Goal: Transaction & Acquisition: Purchase product/service

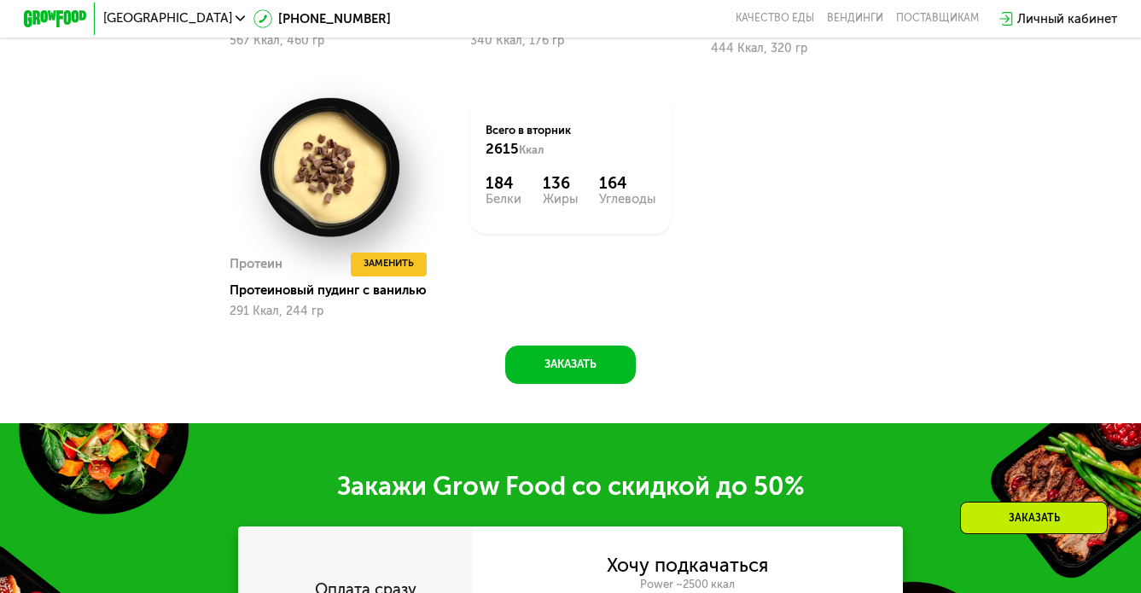
scroll to position [2004, 0]
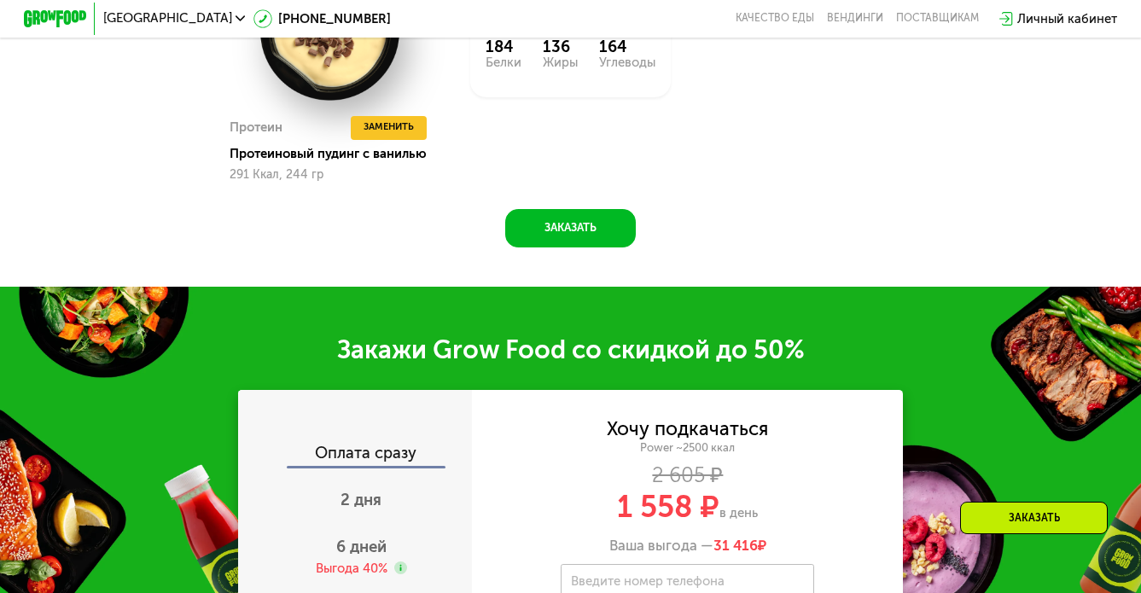
click at [1041, 531] on div "Заказать" at bounding box center [1034, 518] width 148 height 32
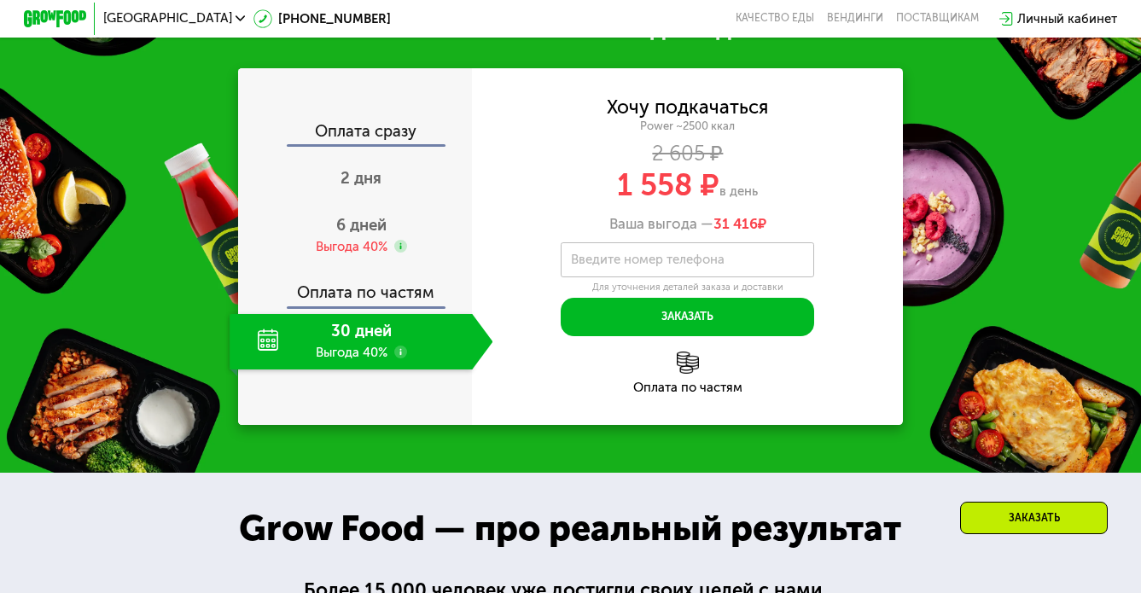
scroll to position [2325, 0]
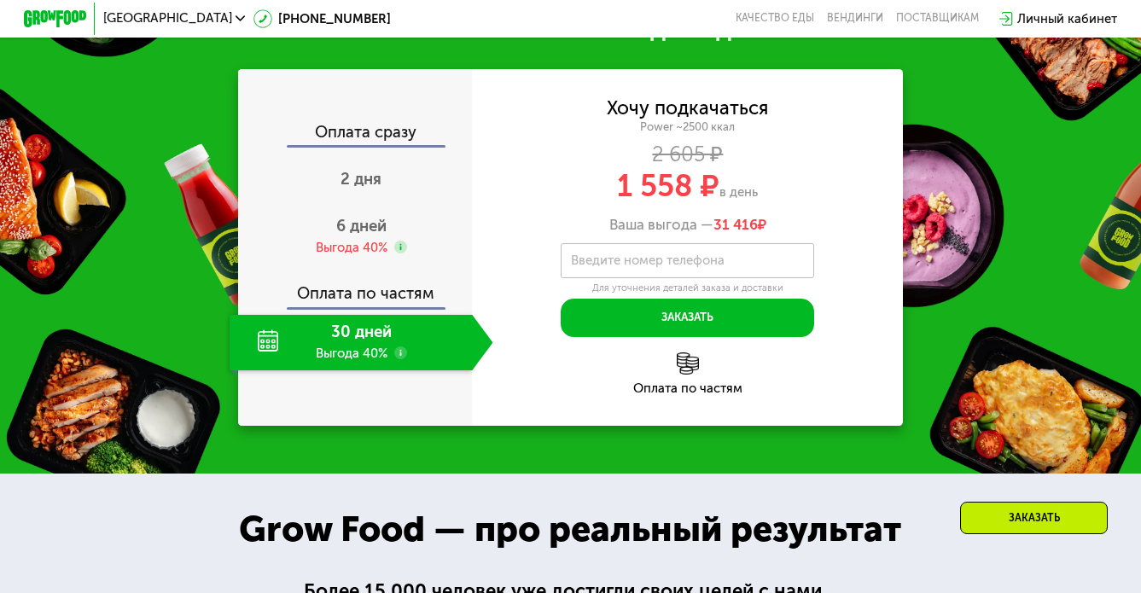
click at [707, 256] on label "Введите номер телефона" at bounding box center [648, 260] width 154 height 9
click at [707, 243] on input "Введите номер телефона" at bounding box center [688, 261] width 254 height 36
click at [401, 241] on use at bounding box center [400, 247] width 13 height 13
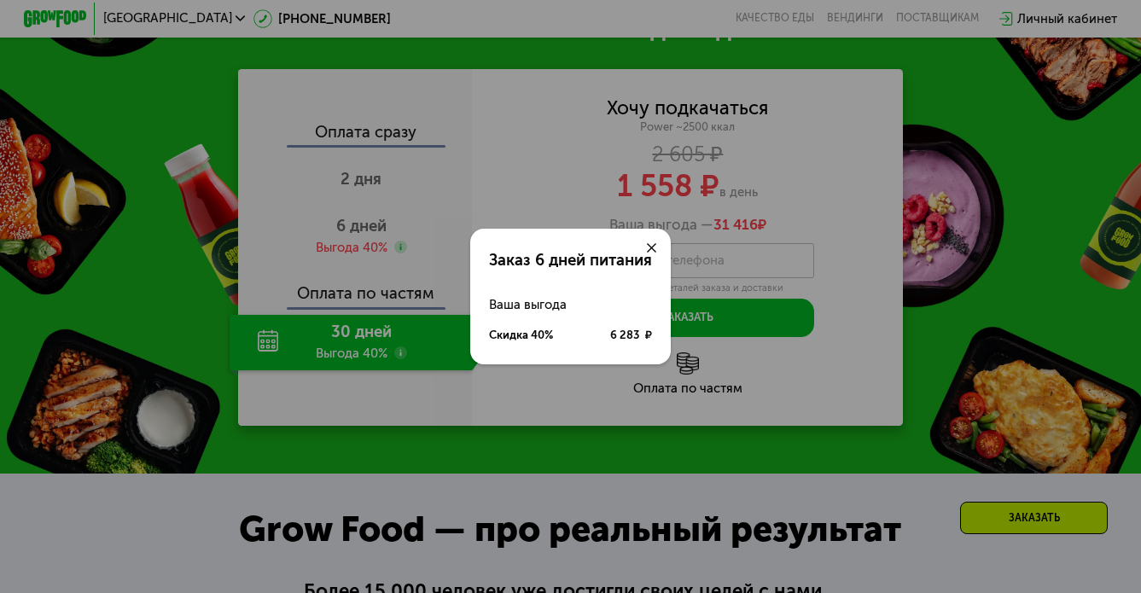
click at [515, 149] on div "Заказ 6 дней питания Ваша выгода Скидка 40% 6 283 ₽" at bounding box center [570, 296] width 1141 height 593
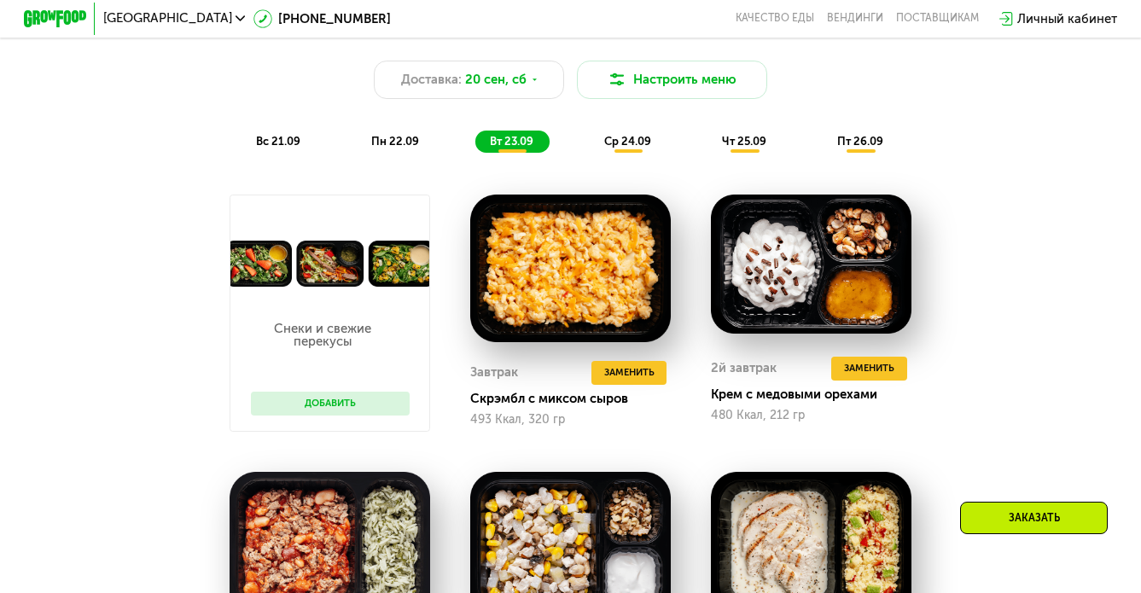
scroll to position [881, 0]
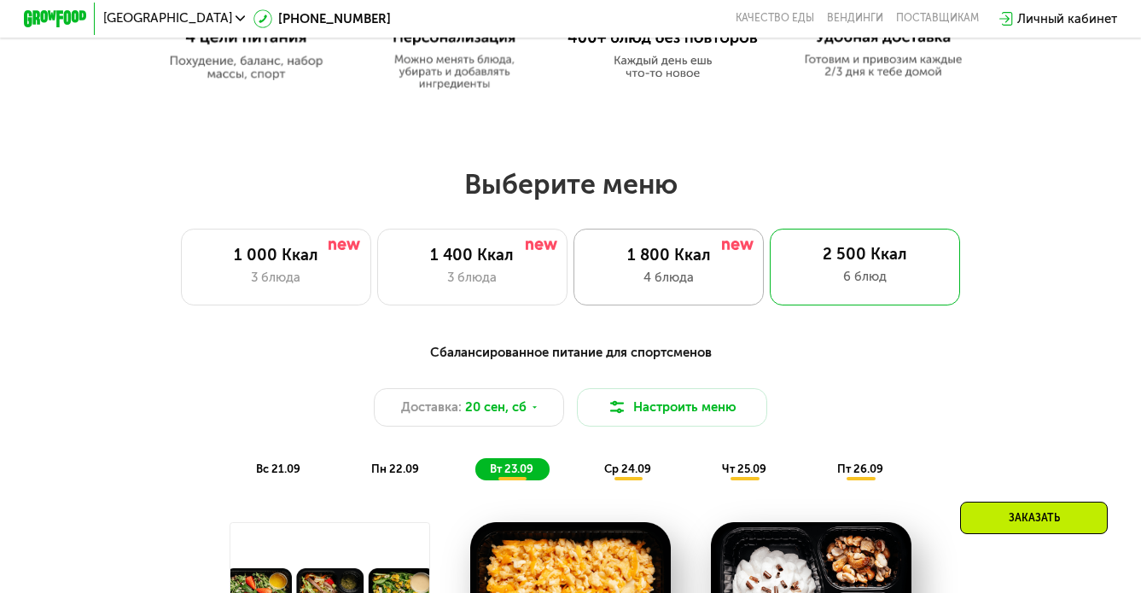
click at [672, 246] on div "1 800 Ккал" at bounding box center [669, 255] width 157 height 19
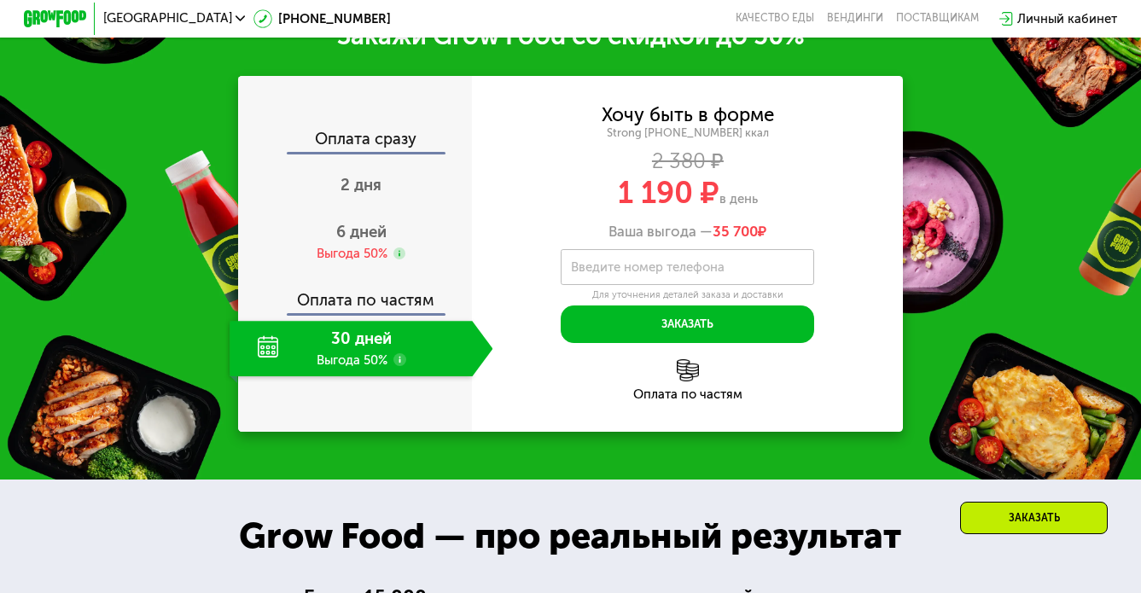
scroll to position [1933, 0]
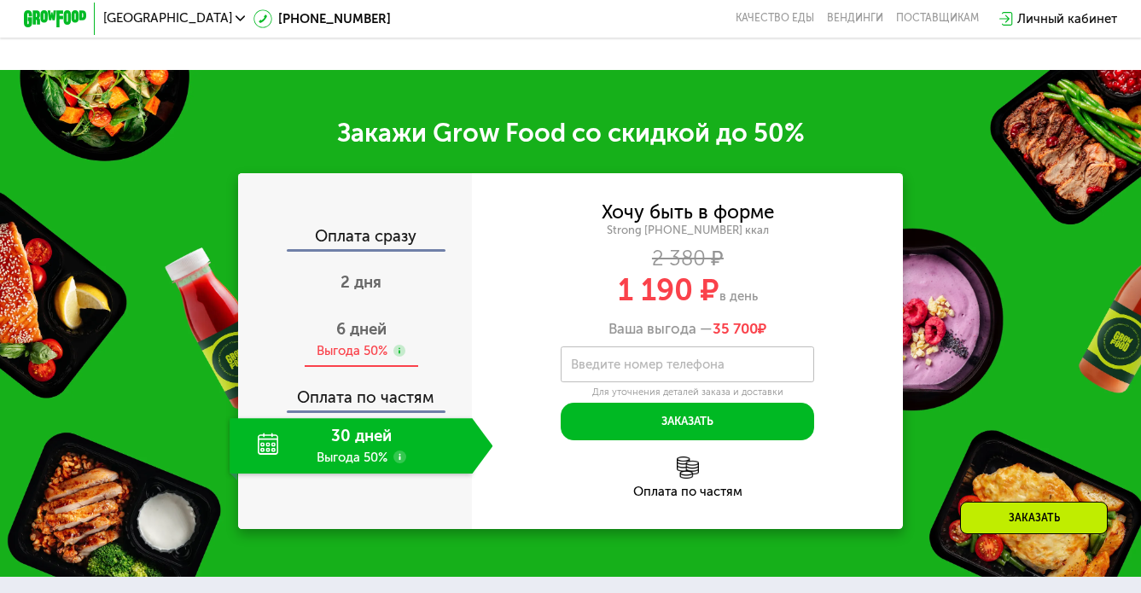
click at [399, 342] on div "Выгода 50%" at bounding box center [362, 351] width 90 height 18
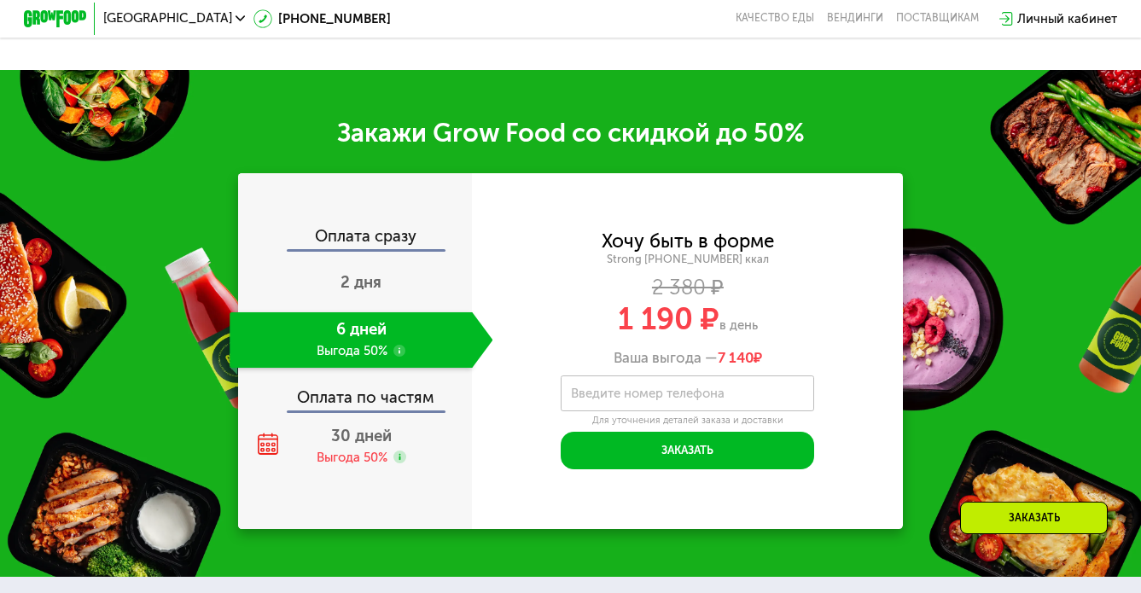
click at [684, 390] on label "Введите номер телефона" at bounding box center [648, 393] width 154 height 9
click at [684, 390] on input "Введите номер телефона" at bounding box center [688, 394] width 254 height 36
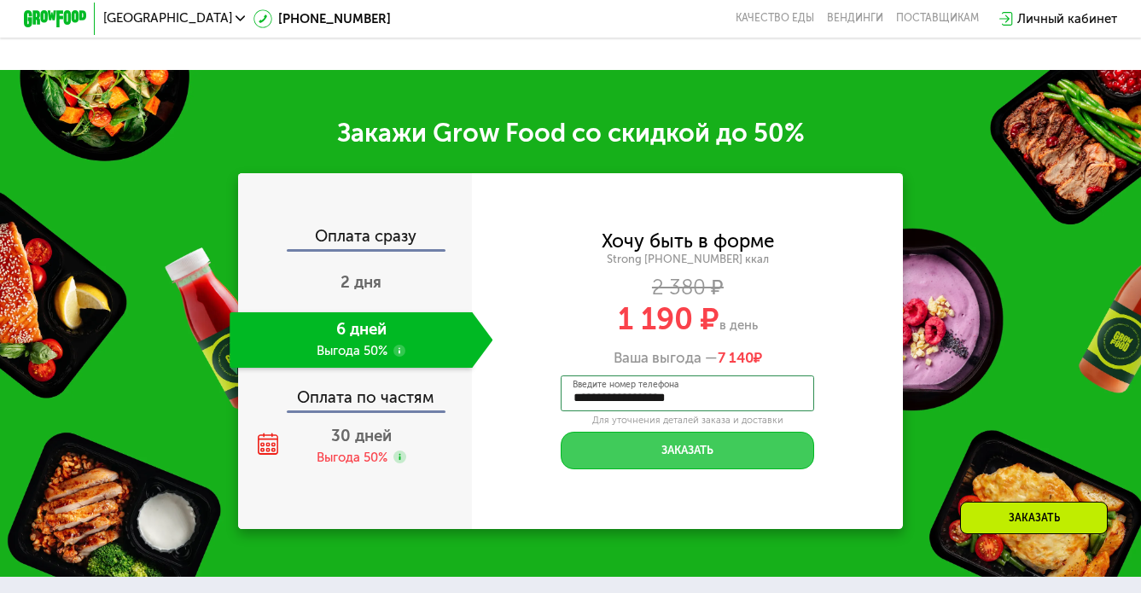
type input "**********"
click at [687, 451] on button "Заказать" at bounding box center [688, 451] width 254 height 38
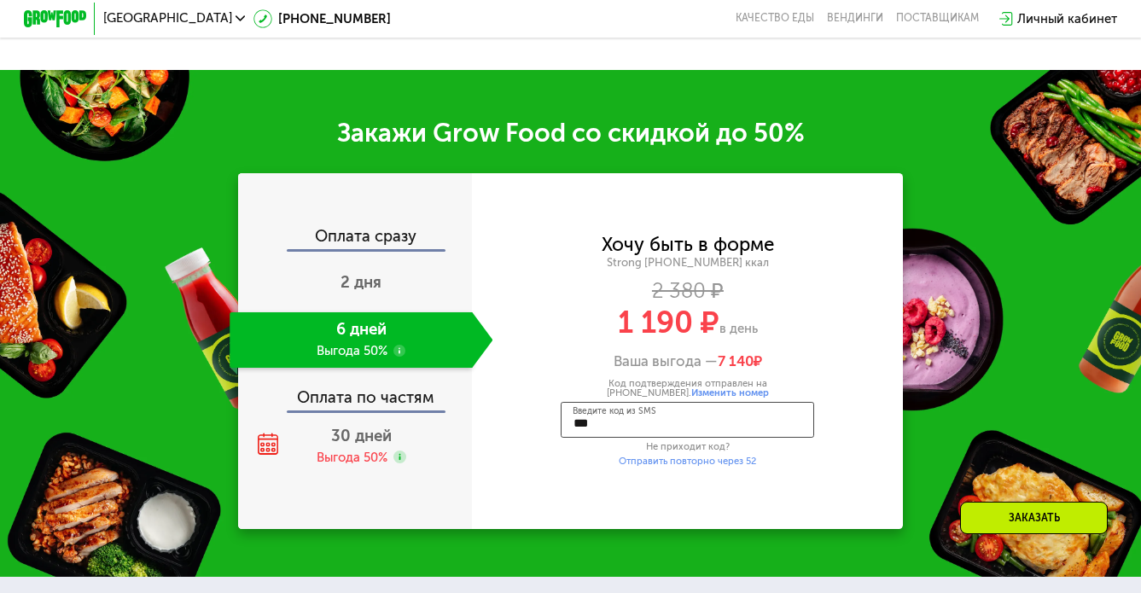
type input "****"
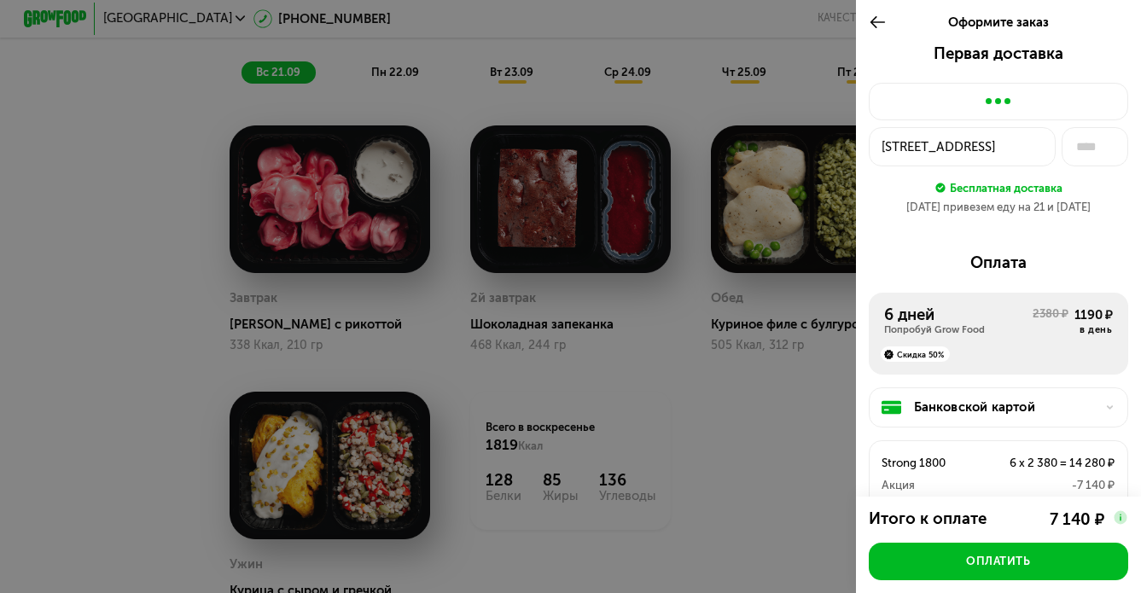
scroll to position [1226, 0]
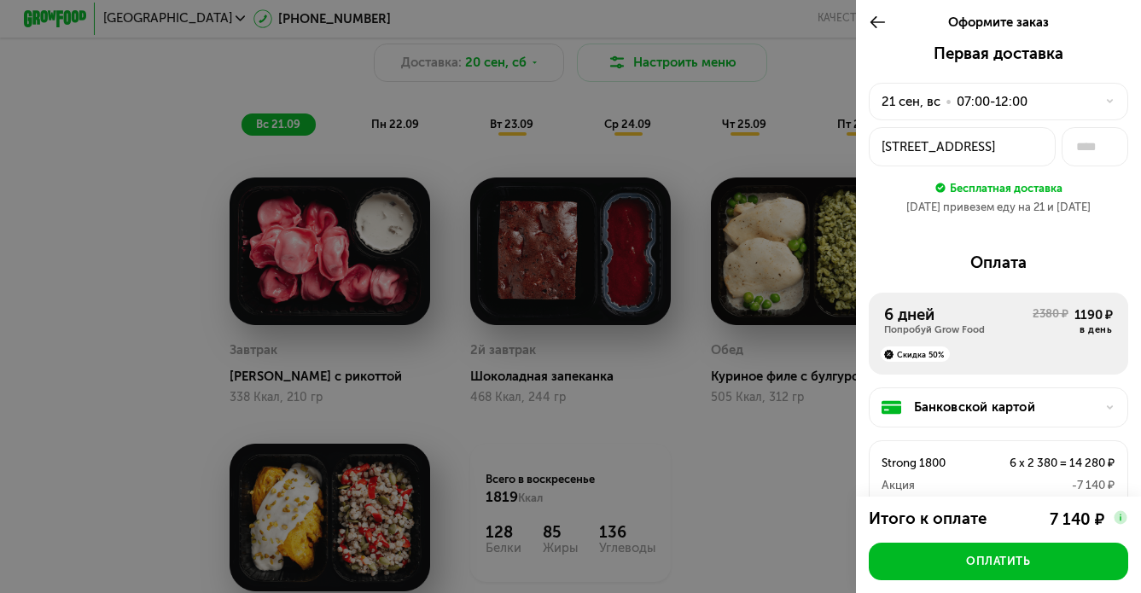
click at [988, 104] on div "07:00-12:00" at bounding box center [992, 101] width 71 height 19
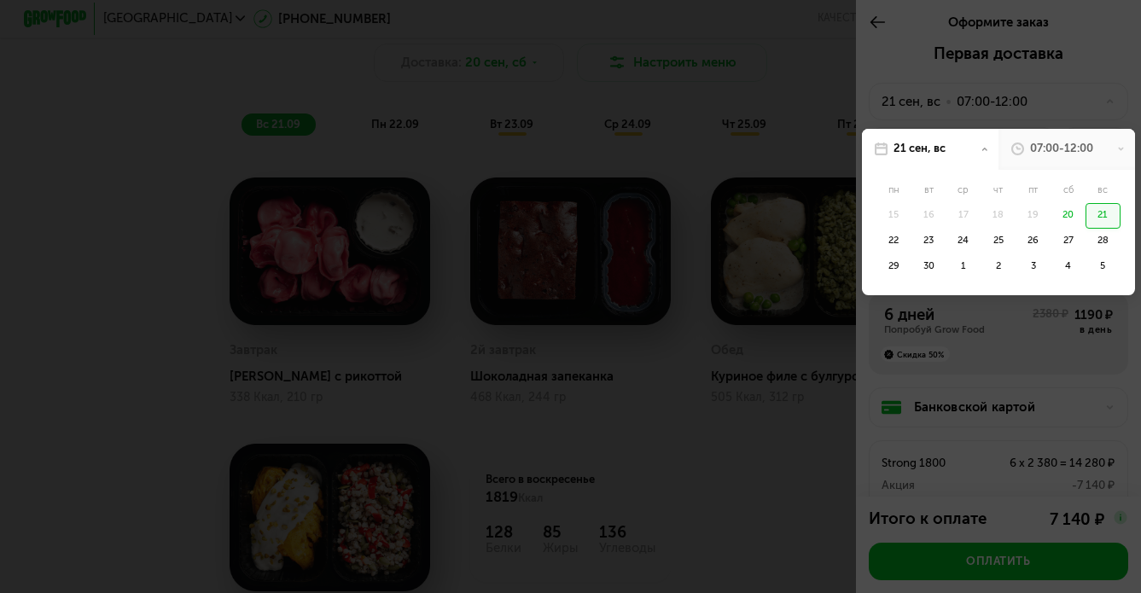
click at [947, 77] on div at bounding box center [570, 296] width 1141 height 593
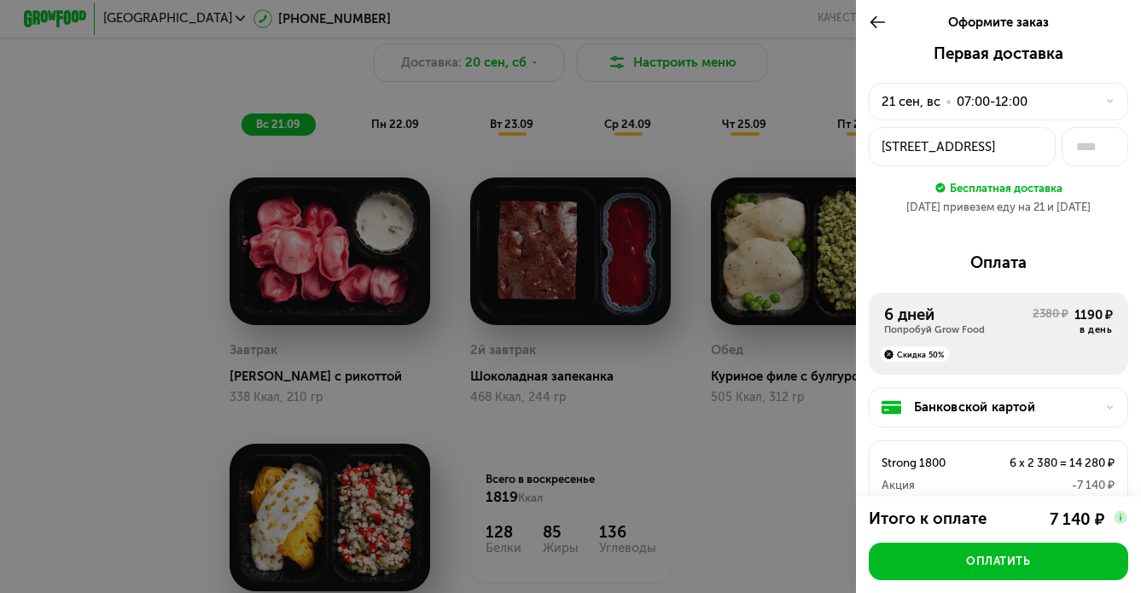
click at [1029, 84] on div "[DATE] • 07:00-12:00" at bounding box center [999, 102] width 260 height 38
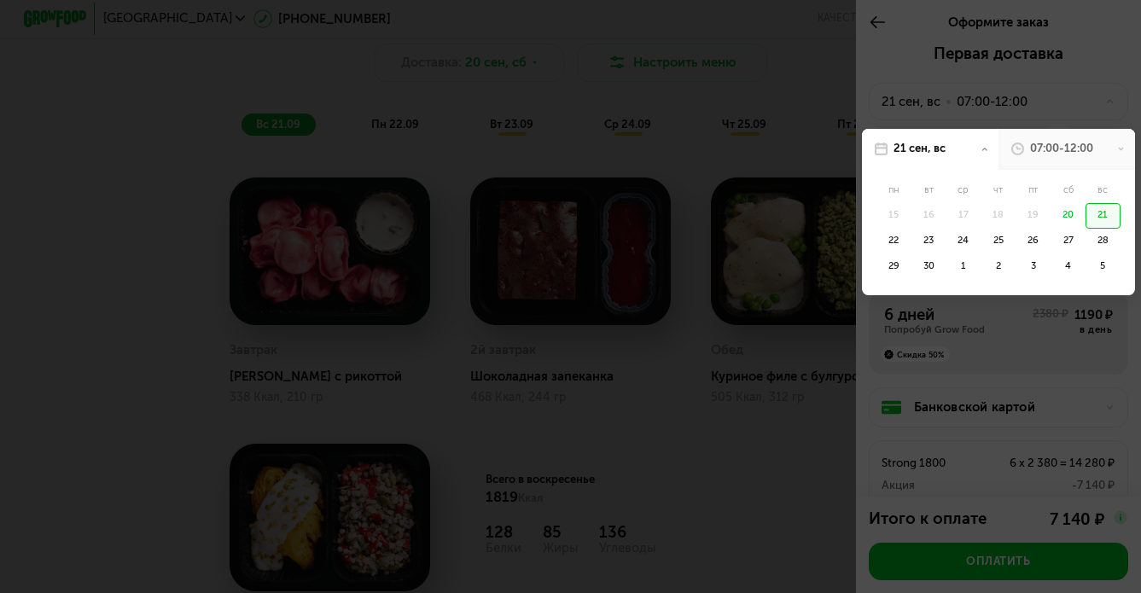
click at [1006, 95] on div at bounding box center [570, 296] width 1141 height 593
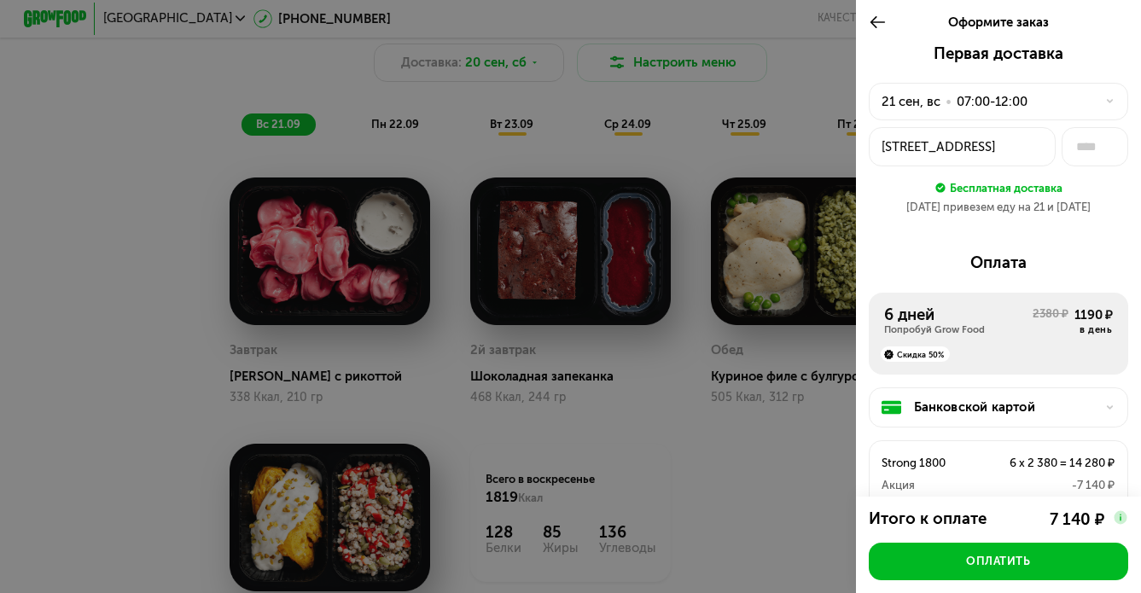
click at [1005, 95] on div "07:00-12:00" at bounding box center [992, 101] width 71 height 19
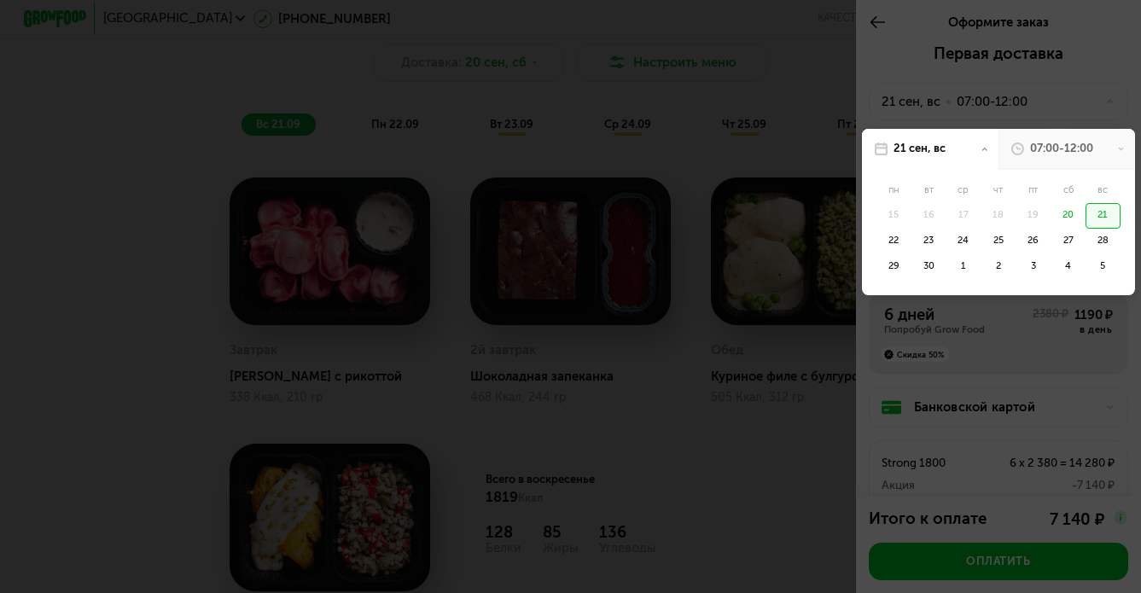
click at [1095, 211] on div "21" at bounding box center [1103, 216] width 35 height 26
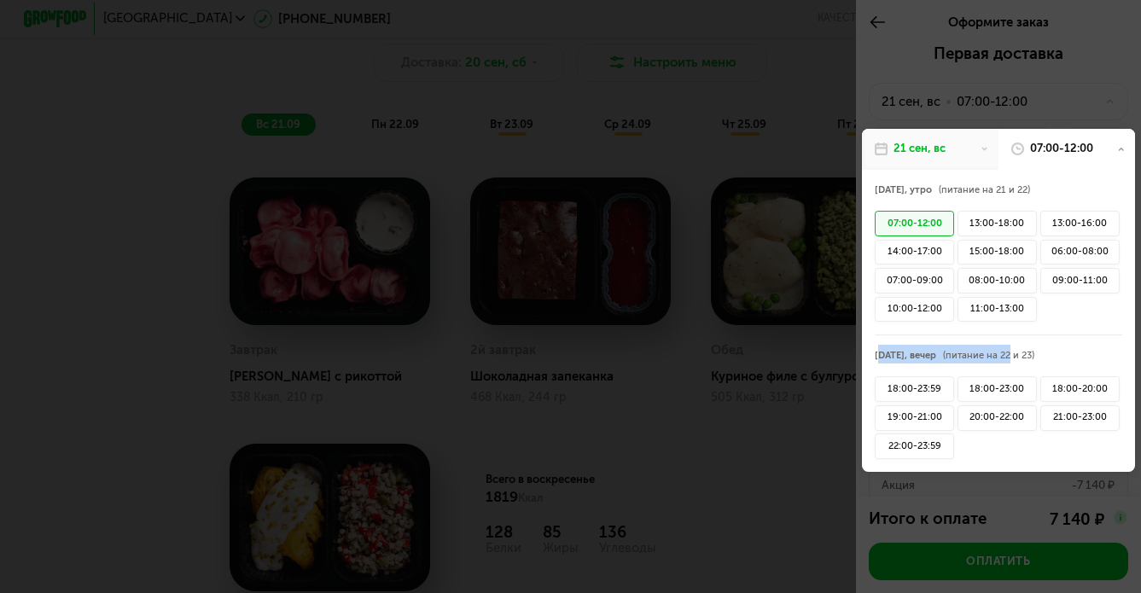
drag, startPoint x: 880, startPoint y: 348, endPoint x: 1008, endPoint y: 350, distance: 128.0
click at [1008, 350] on div "[DATE], вечер (питание на 22 и 23)" at bounding box center [999, 354] width 248 height 19
drag, startPoint x: 930, startPoint y: 192, endPoint x: 891, endPoint y: 192, distance: 38.4
click at [891, 192] on span "[DATE], утро" at bounding box center [903, 189] width 57 height 11
click at [959, 67] on div at bounding box center [570, 296] width 1141 height 593
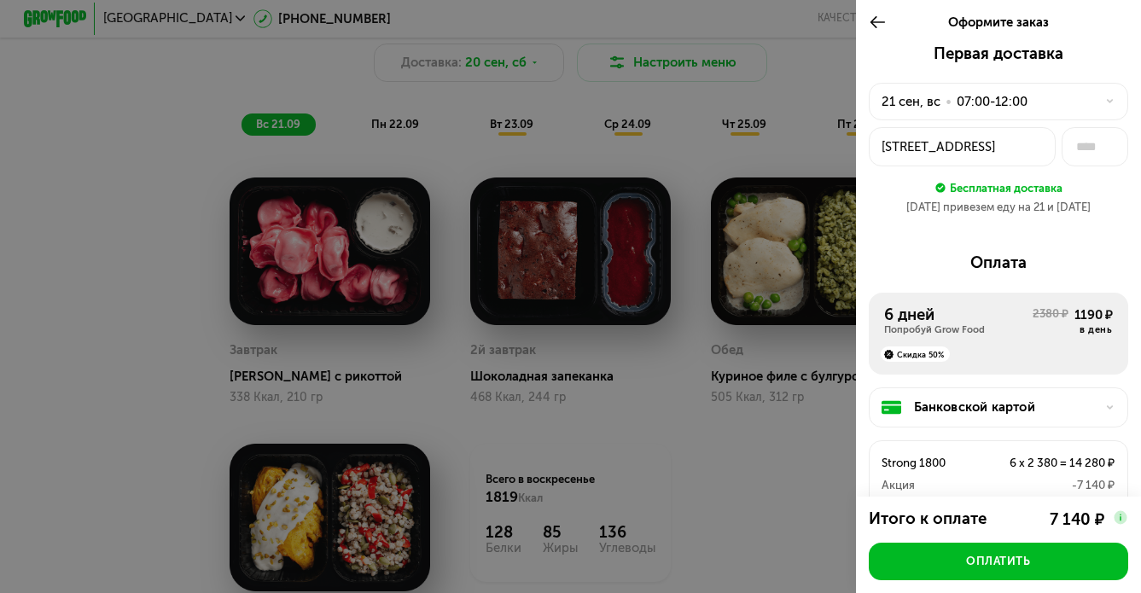
click at [690, 176] on div at bounding box center [570, 296] width 1141 height 593
click at [883, 20] on icon at bounding box center [878, 22] width 18 height 19
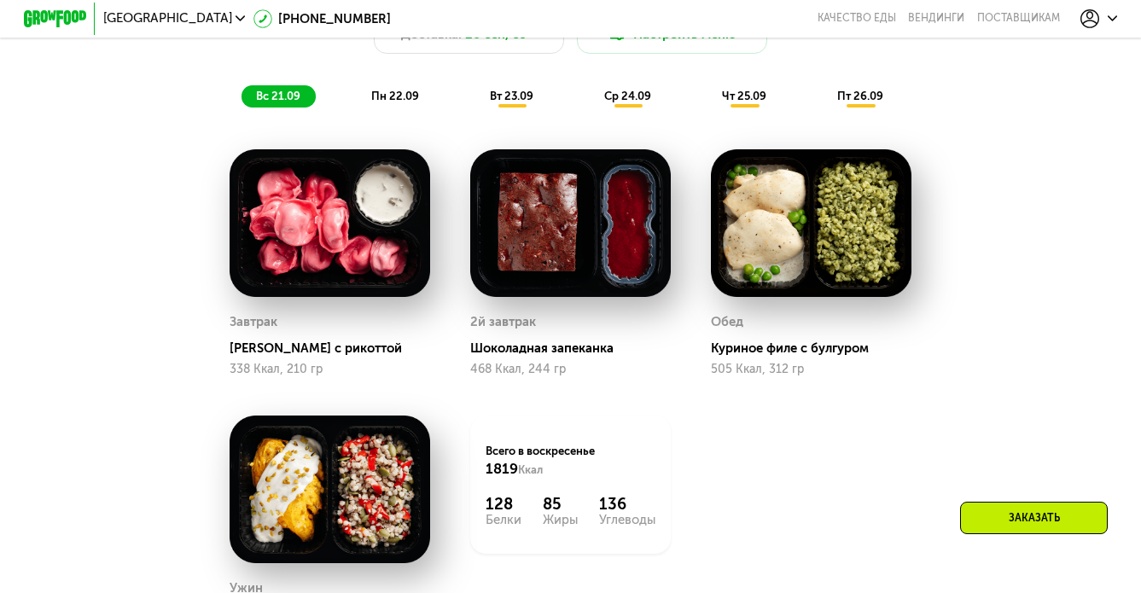
scroll to position [1244, 0]
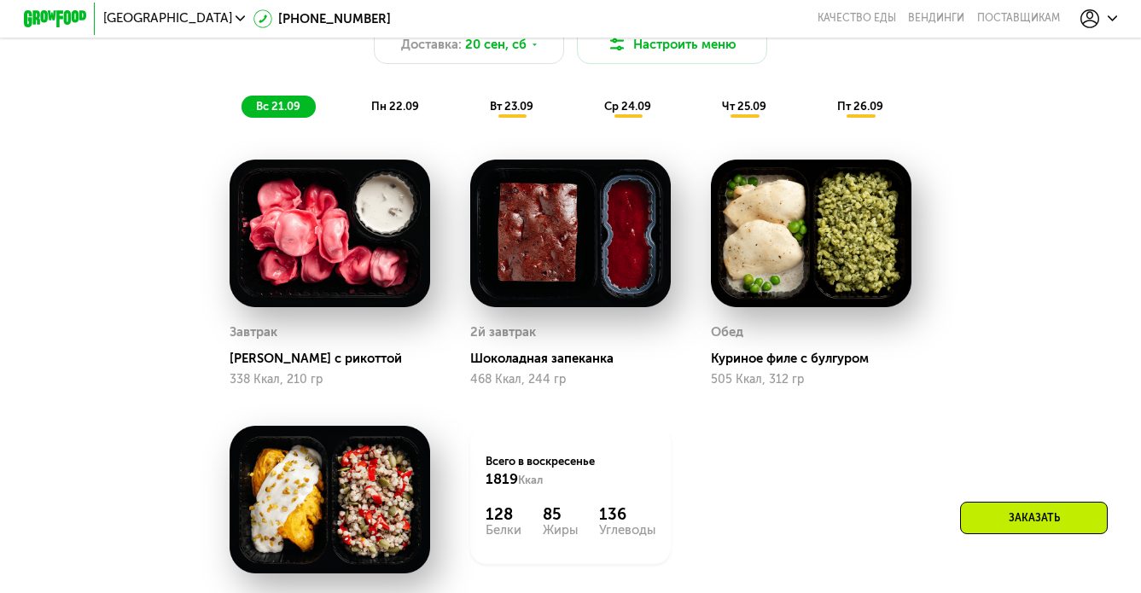
click at [423, 107] on div "пн 22.09" at bounding box center [396, 107] width 78 height 22
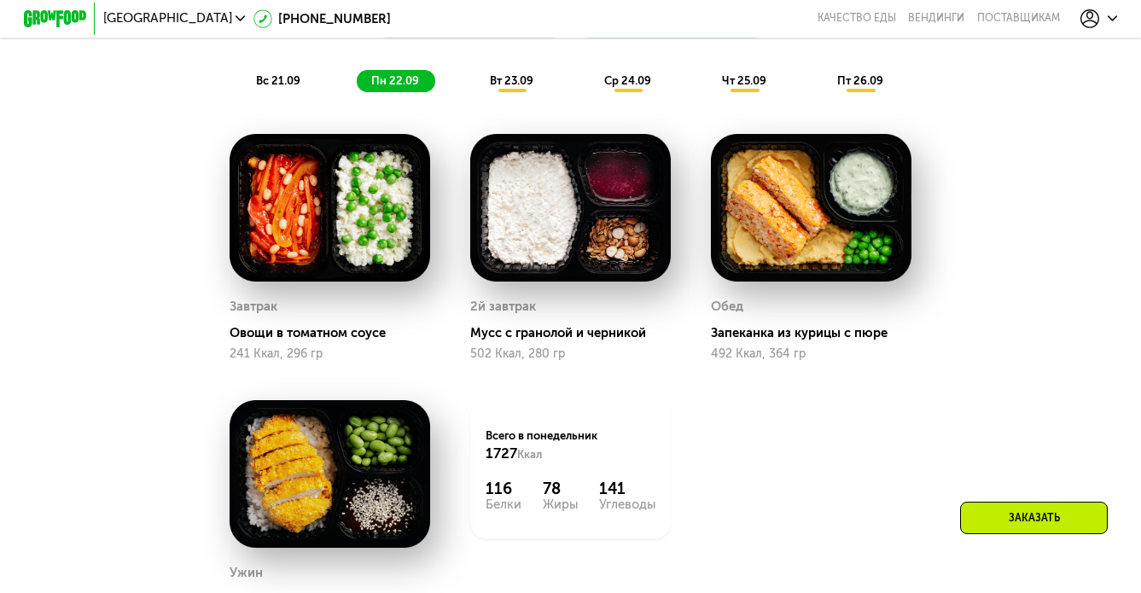
scroll to position [1275, 0]
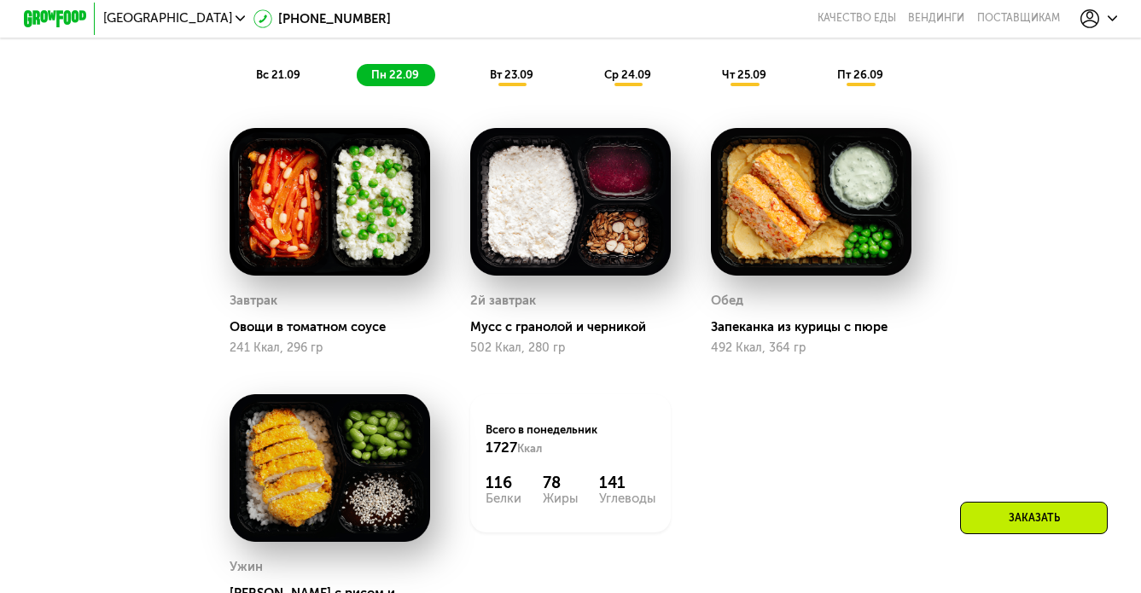
click at [522, 80] on span "вт 23.09" at bounding box center [512, 74] width 44 height 13
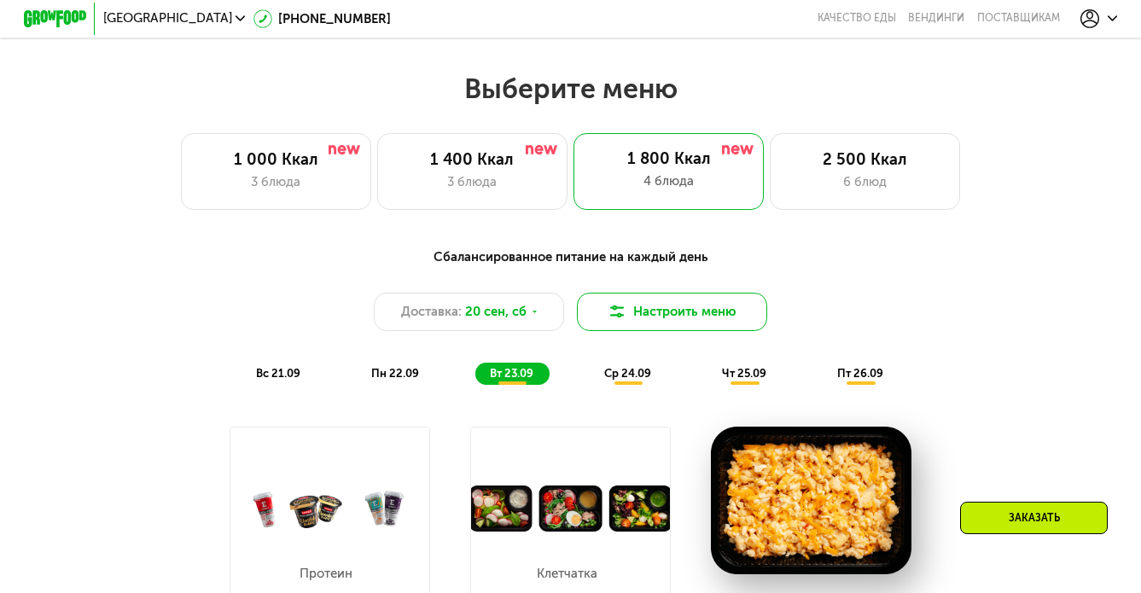
scroll to position [920, 0]
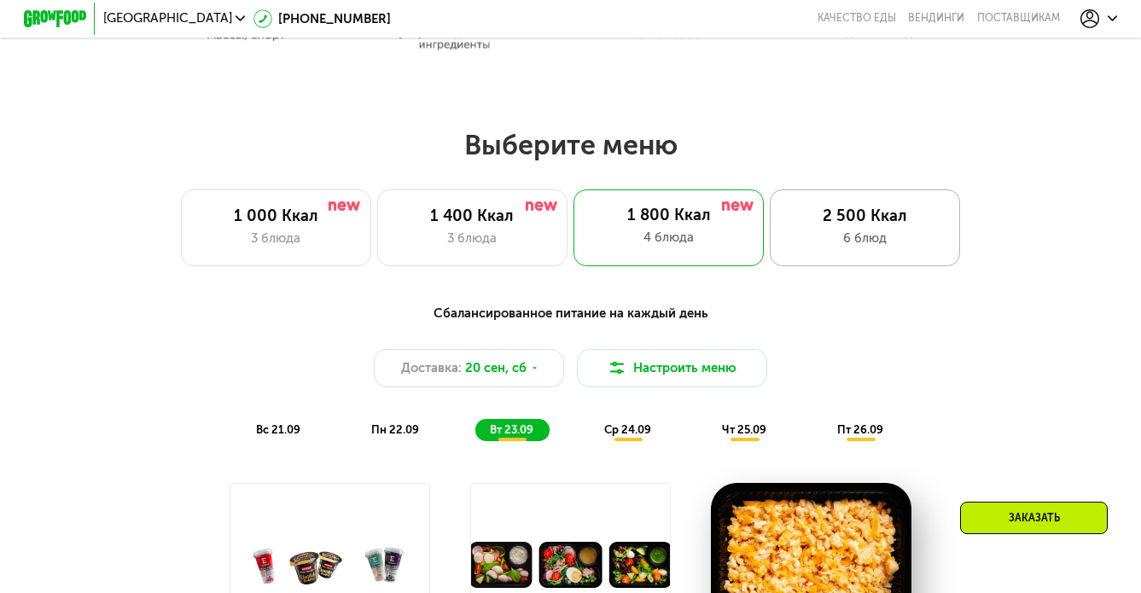
click at [864, 235] on div "6 блюд" at bounding box center [865, 238] width 157 height 19
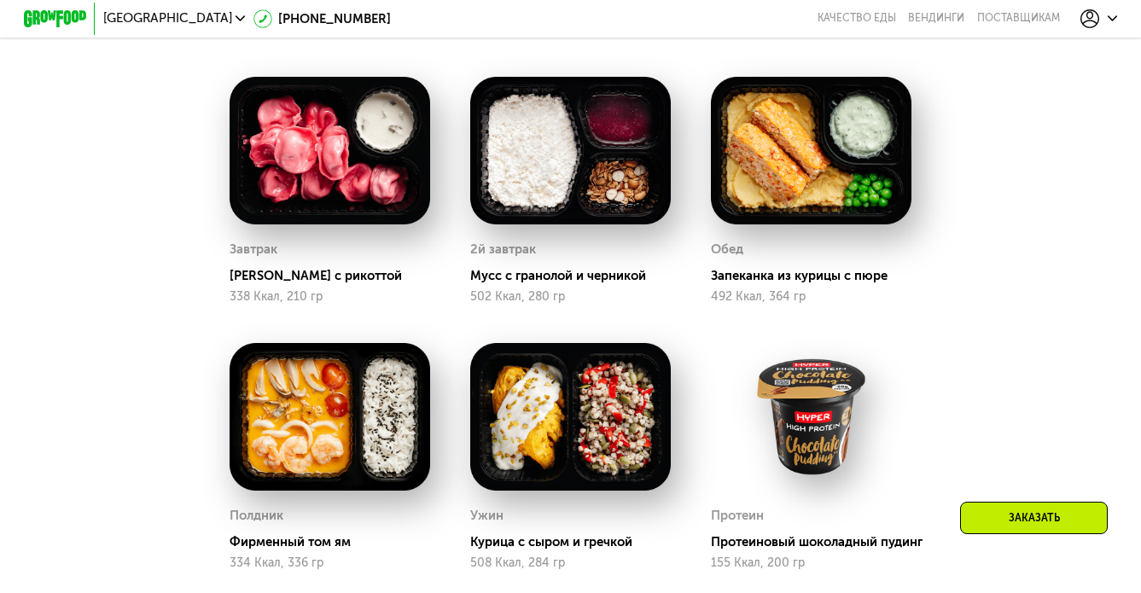
scroll to position [1002, 0]
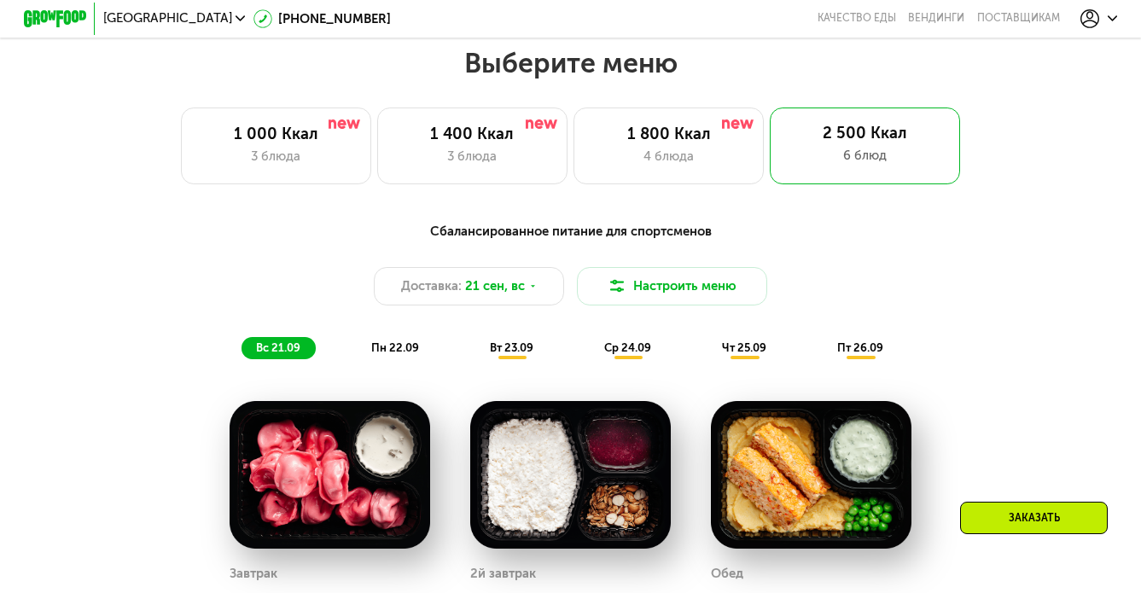
click at [408, 343] on span "пн 22.09" at bounding box center [395, 347] width 48 height 13
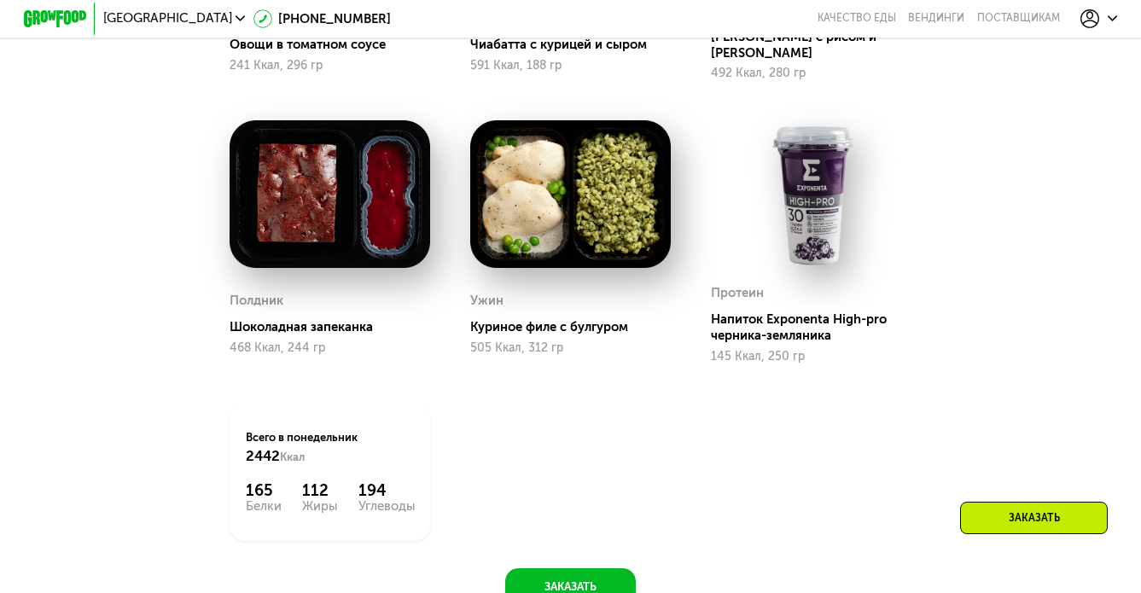
scroll to position [1566, 0]
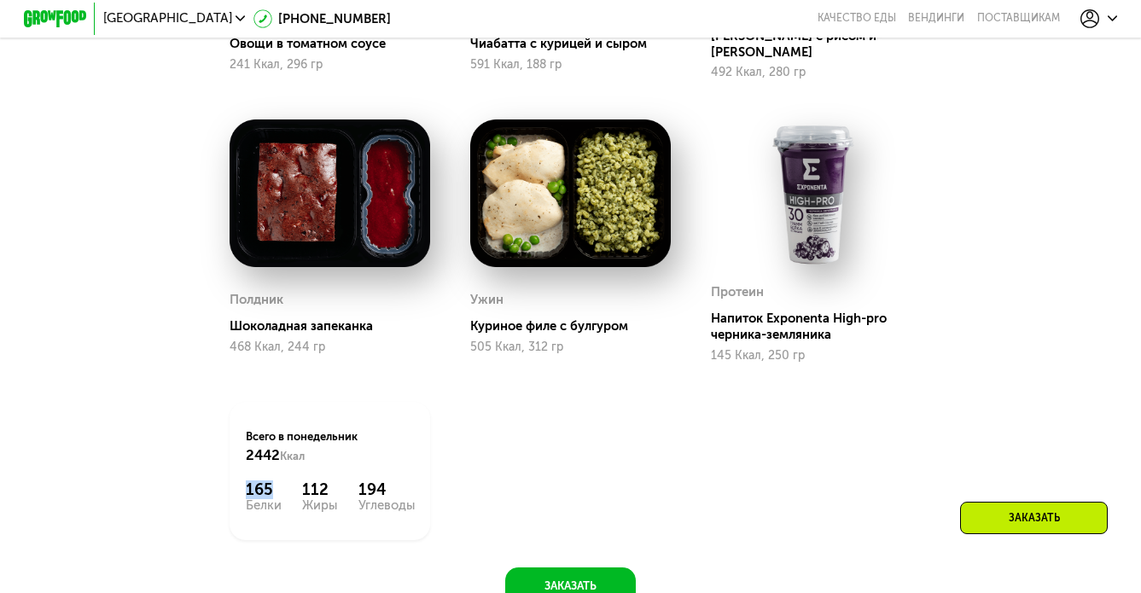
drag, startPoint x: 290, startPoint y: 469, endPoint x: 235, endPoint y: 469, distance: 55.5
click at [235, 469] on div "Всего в [DATE] 2442 Ккал 165 Белки 112 Жиры 194 Углеводы" at bounding box center [330, 471] width 201 height 138
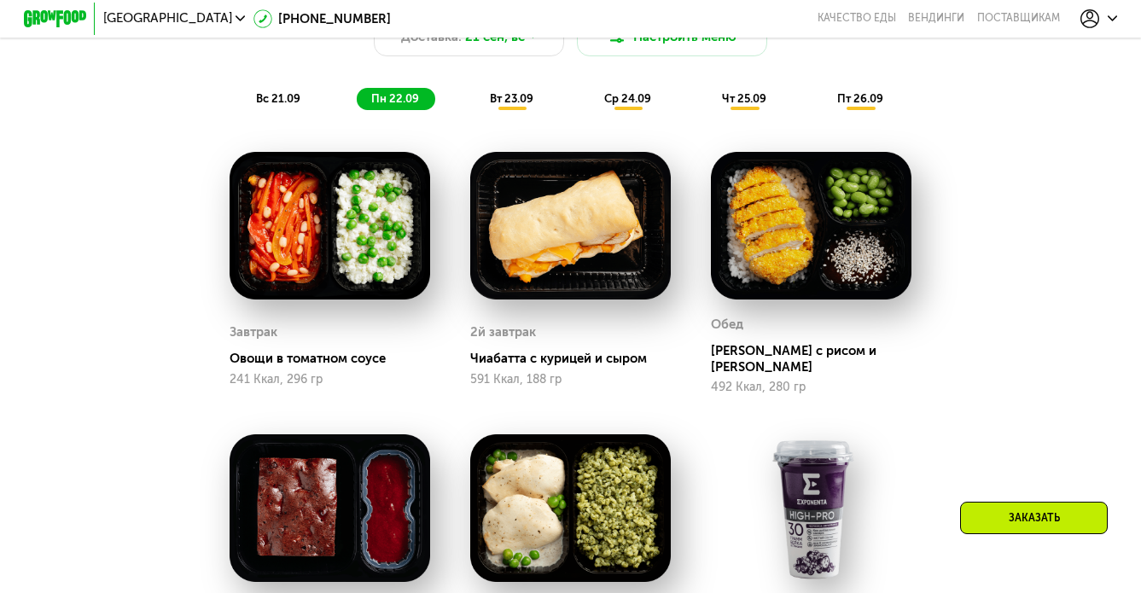
scroll to position [1143, 0]
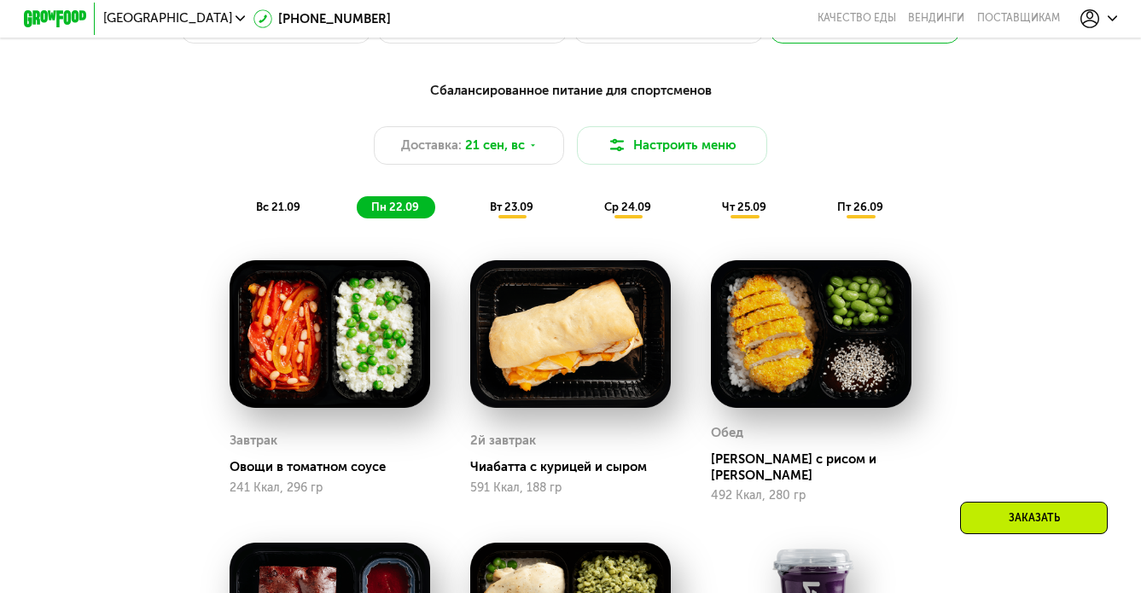
click at [274, 209] on span "вс 21.09" at bounding box center [278, 207] width 44 height 13
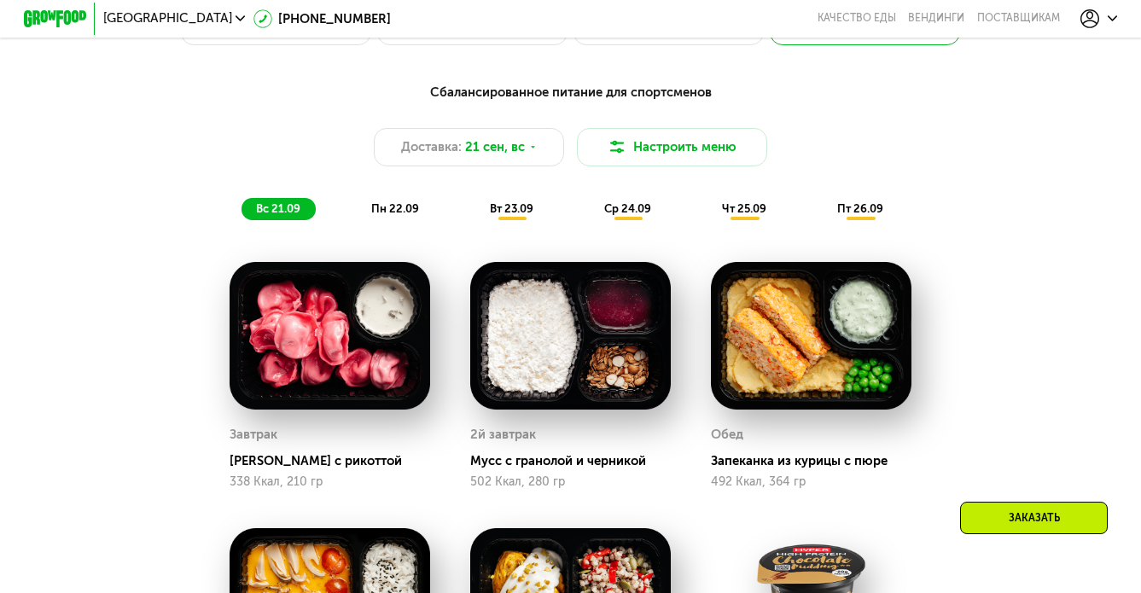
scroll to position [1069, 0]
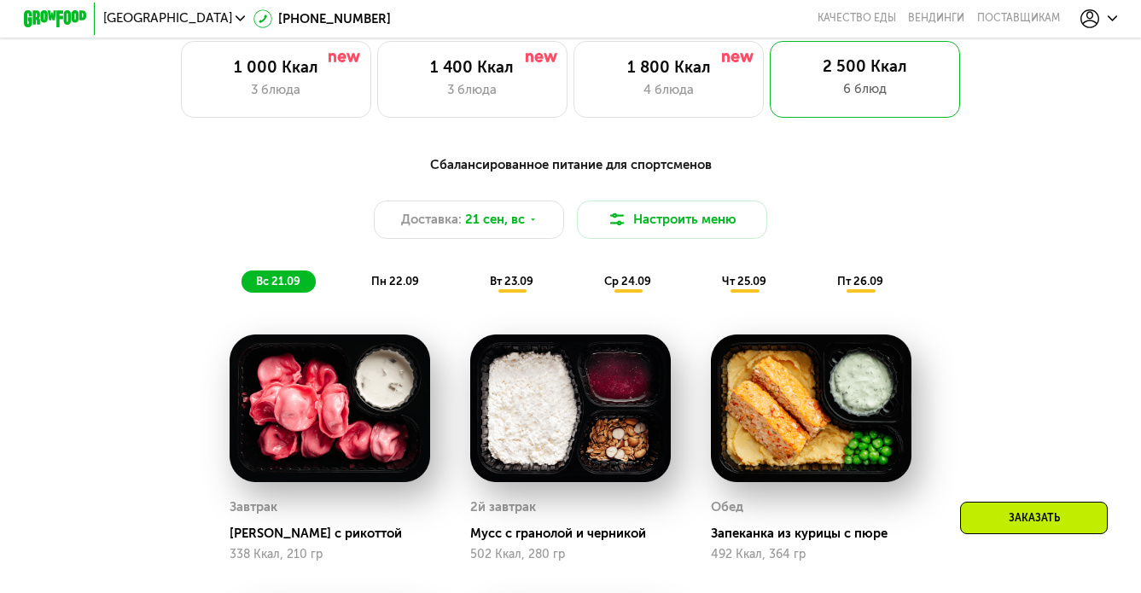
click at [520, 277] on span "вт 23.09" at bounding box center [512, 281] width 44 height 13
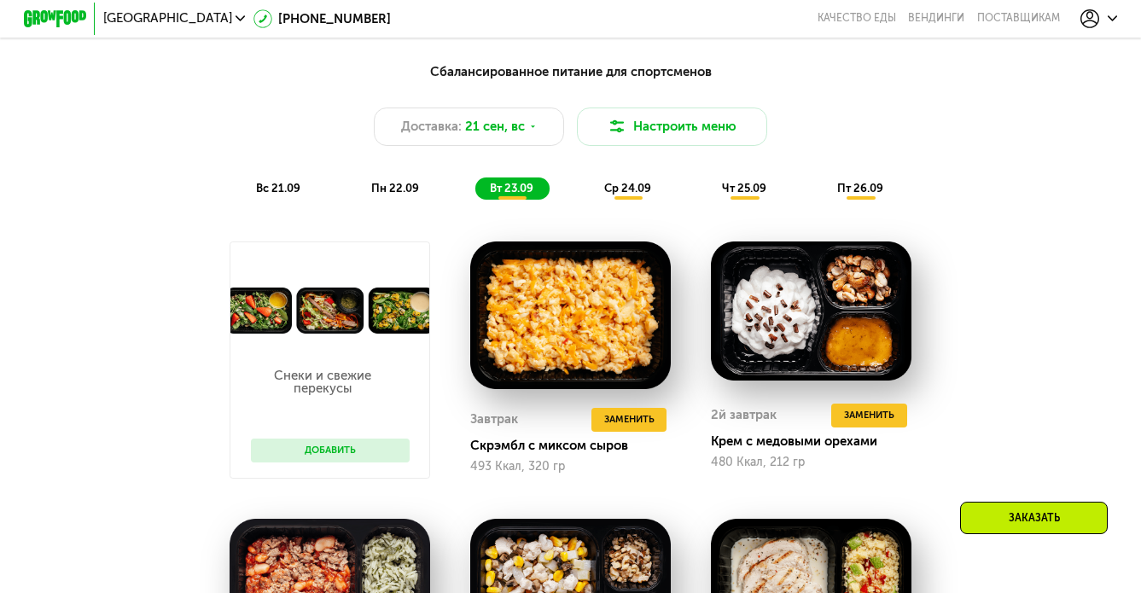
scroll to position [1045, 0]
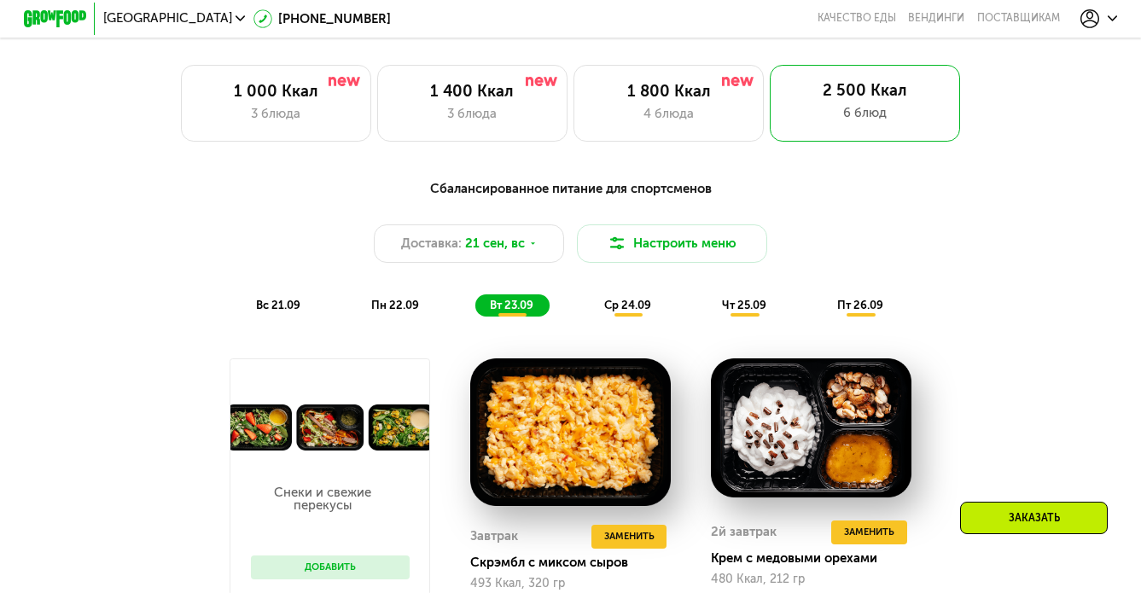
click at [641, 308] on span "ср 24.09" at bounding box center [627, 305] width 47 height 13
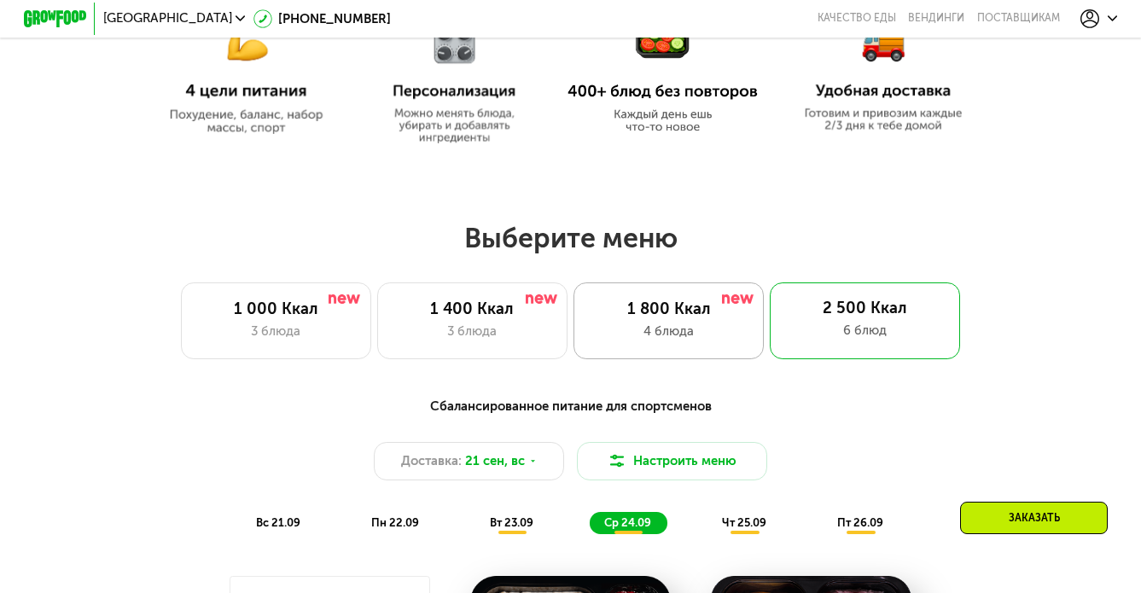
scroll to position [983, 0]
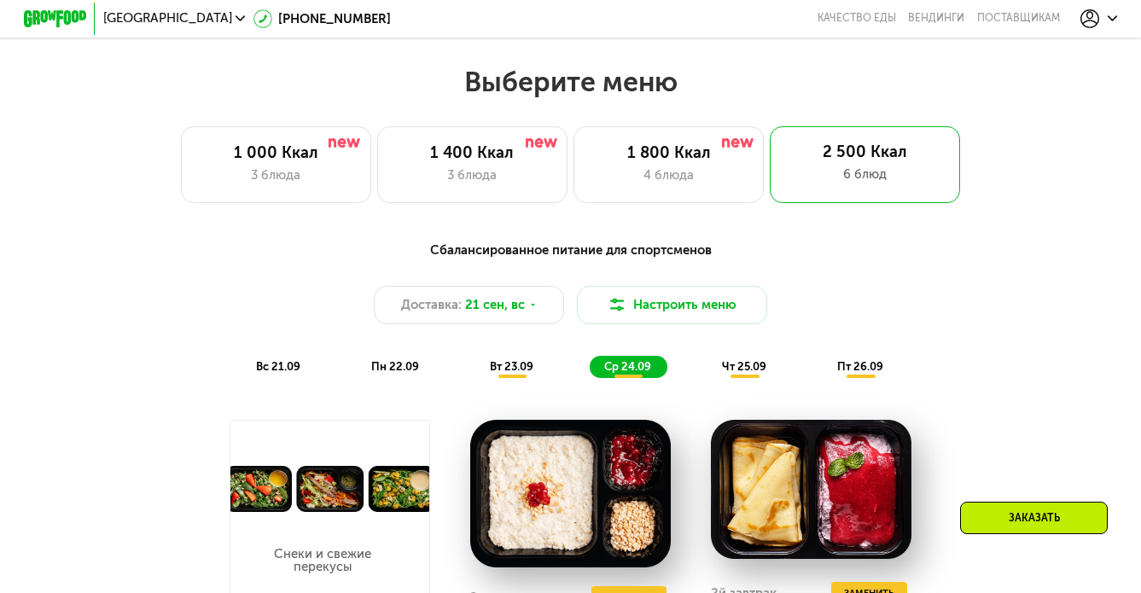
click at [736, 370] on span "чт 25.09" at bounding box center [744, 366] width 44 height 13
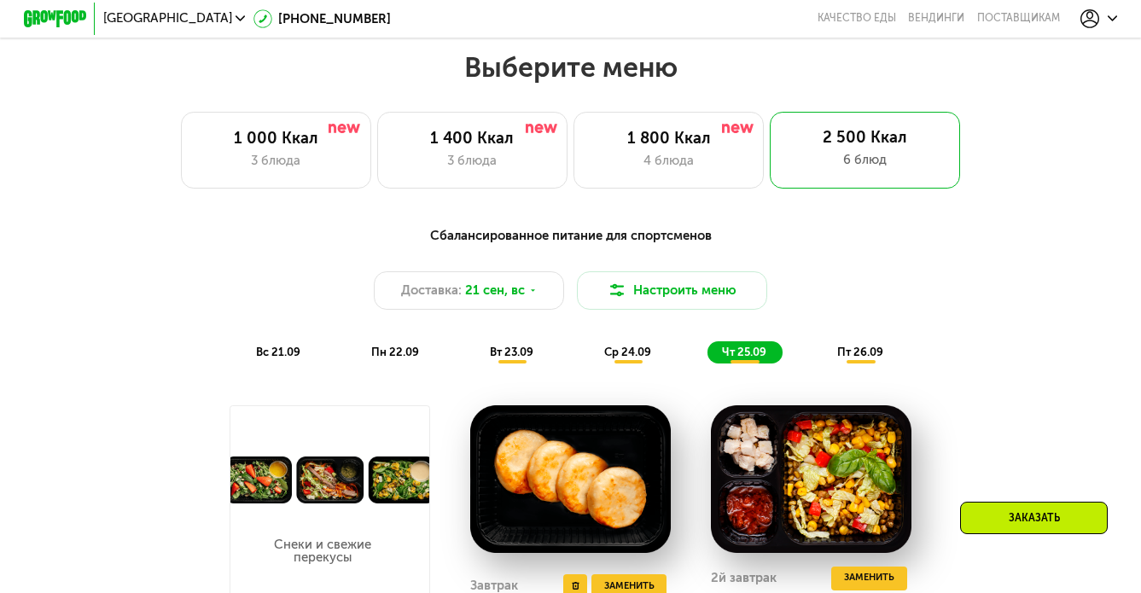
scroll to position [1120, 0]
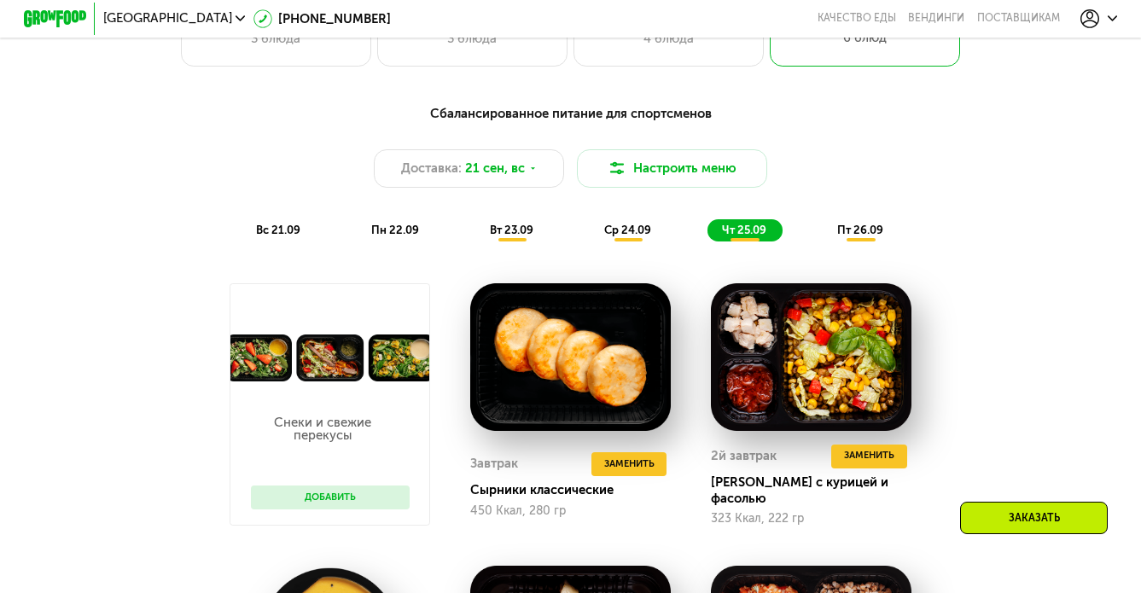
click at [840, 230] on span "пт 26.09" at bounding box center [860, 230] width 46 height 13
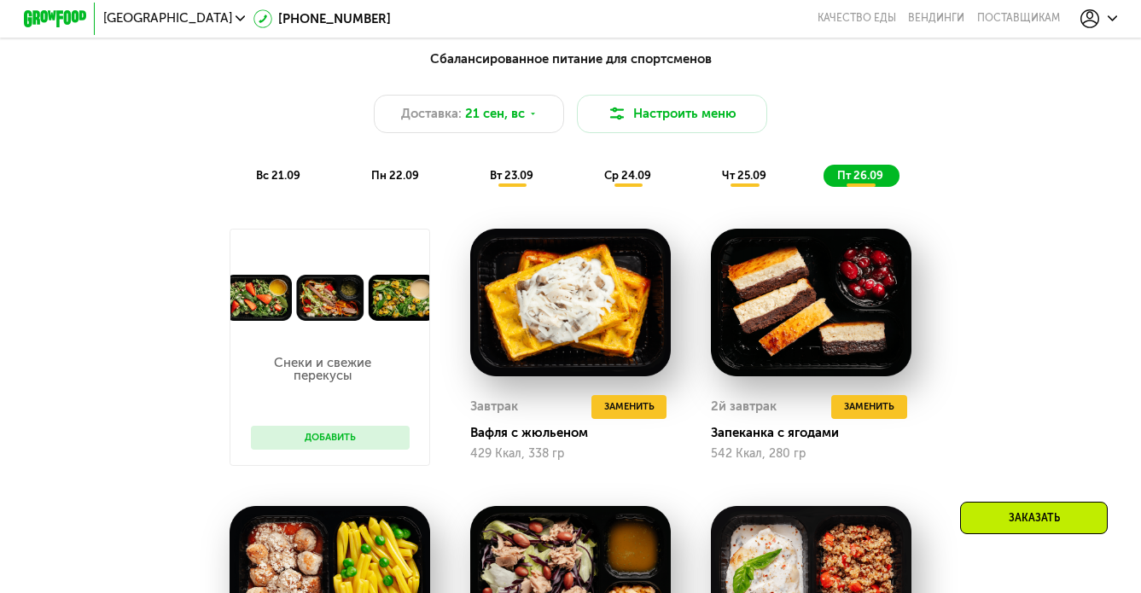
scroll to position [951, 0]
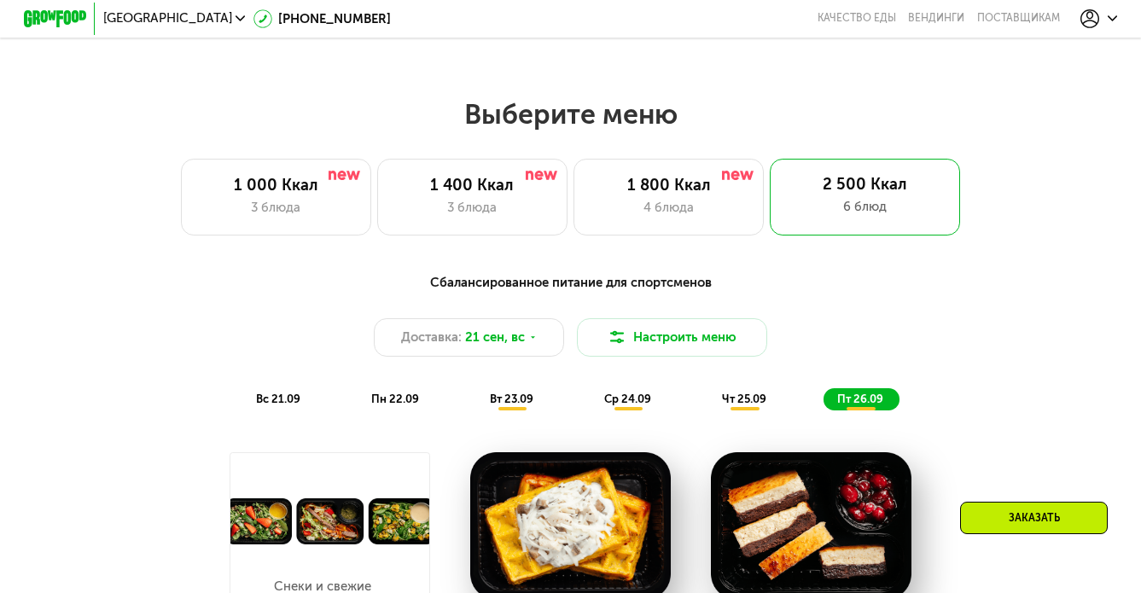
click at [615, 406] on div "ср 24.09" at bounding box center [628, 399] width 77 height 22
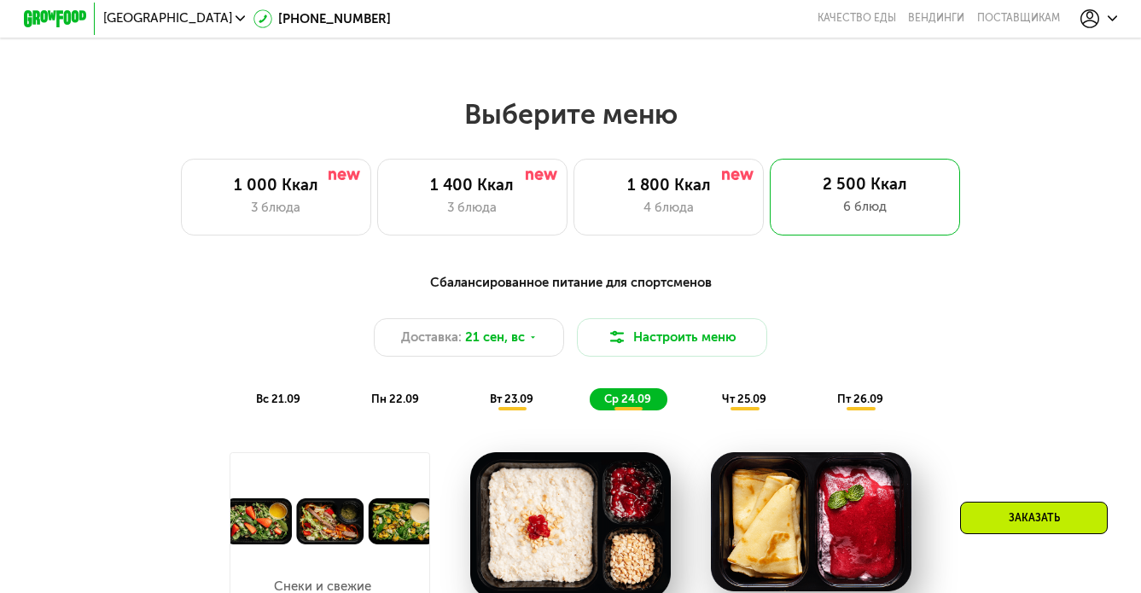
click at [743, 388] on div "чт 25.09" at bounding box center [745, 399] width 74 height 22
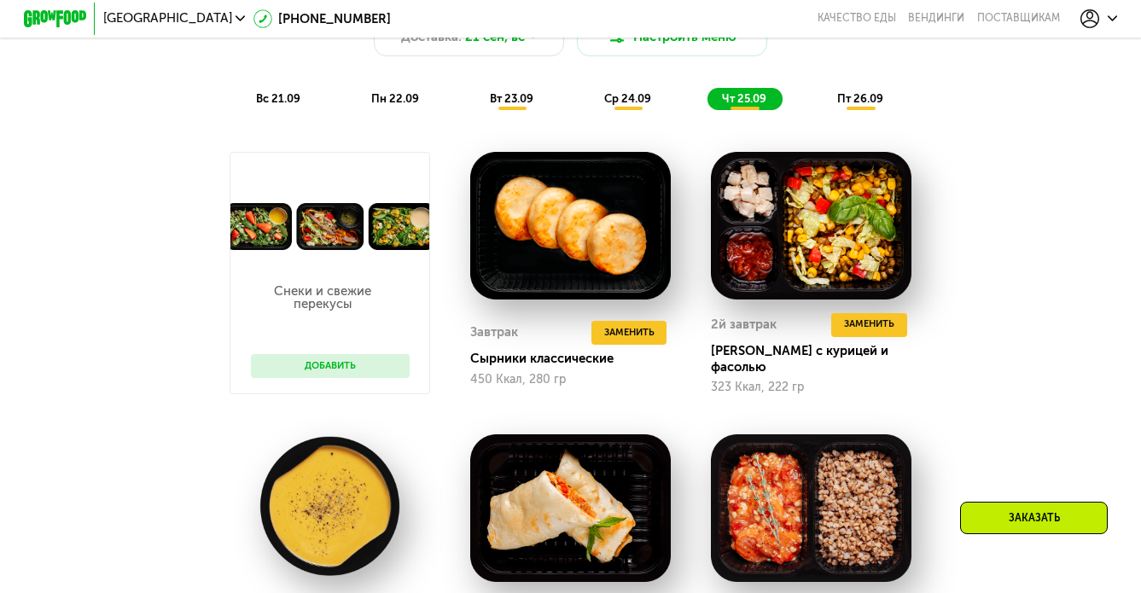
scroll to position [1256, 0]
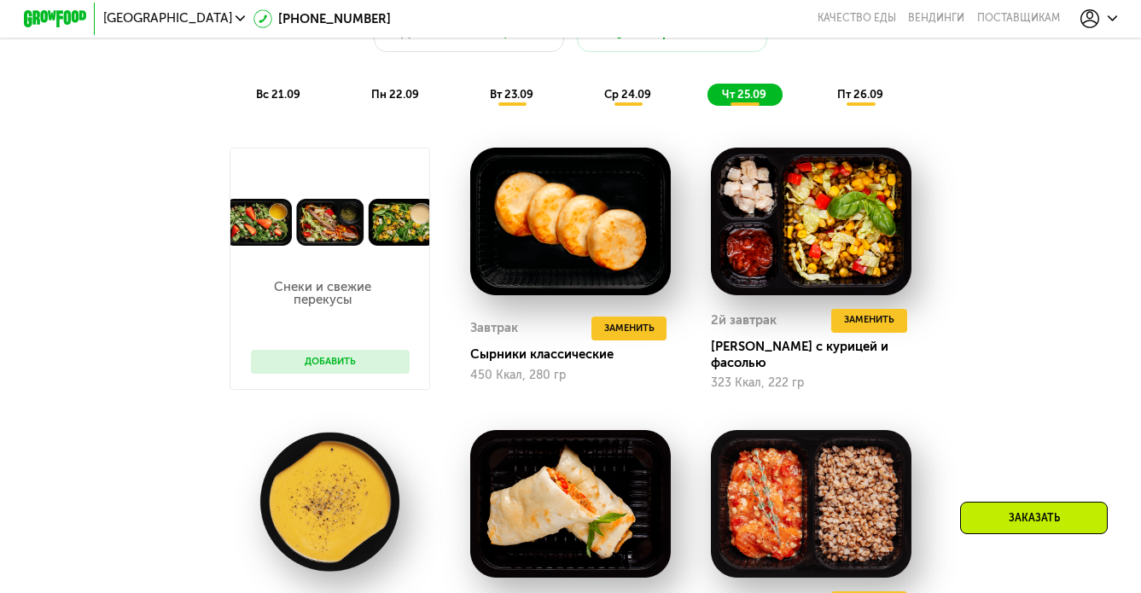
click at [522, 109] on div "Сбалансированное питание для спортсменов Доставка: [DATE] Настроить меню вс 21.…" at bounding box center [571, 37] width 958 height 156
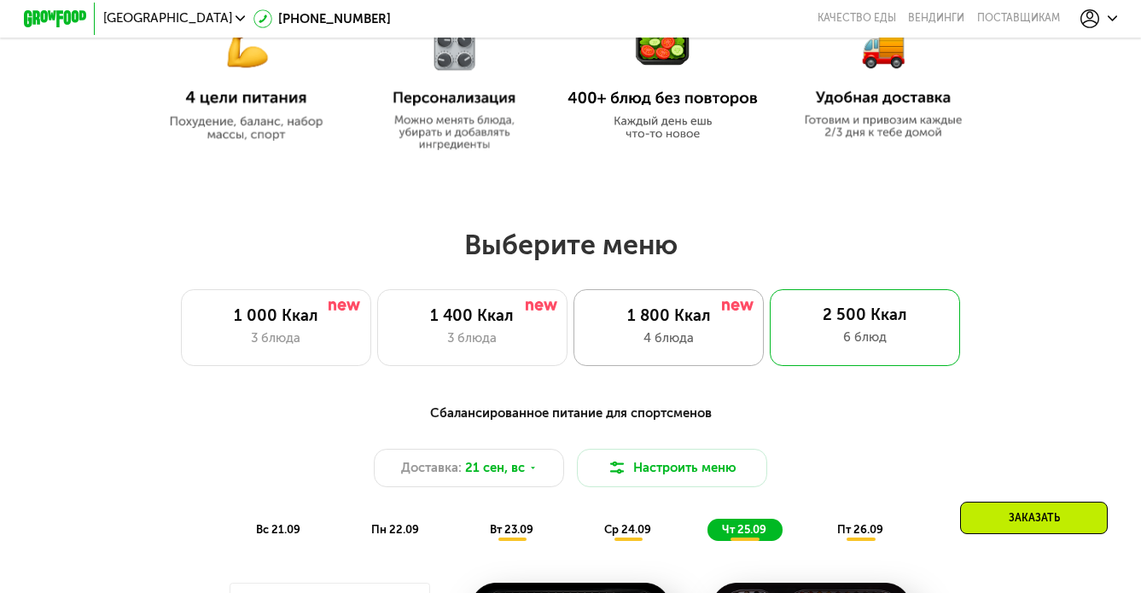
scroll to position [864, 0]
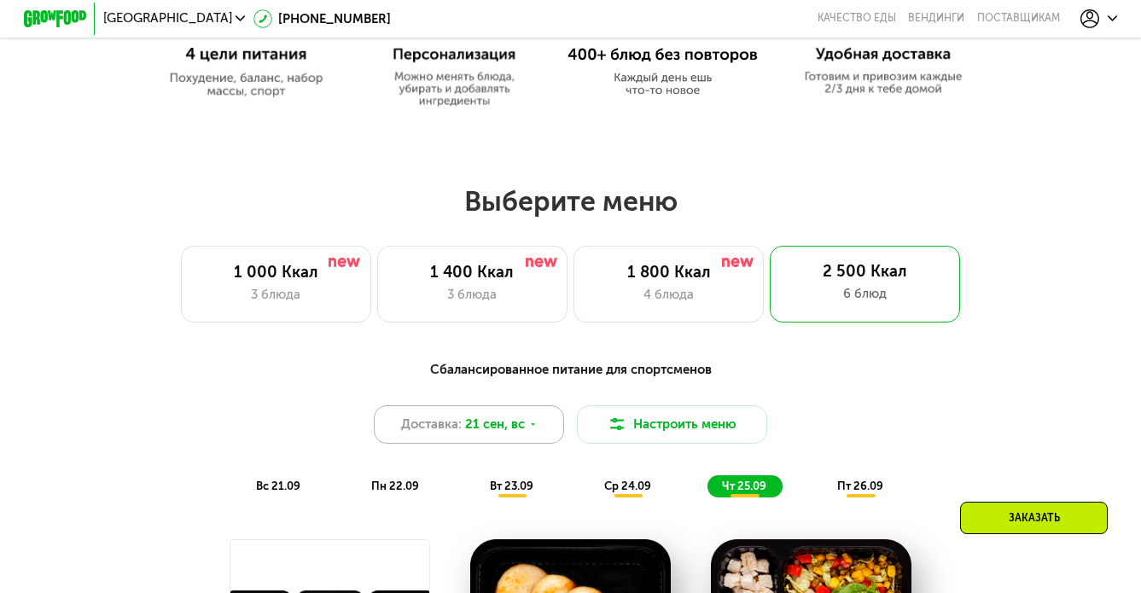
click at [525, 435] on div "Доставка: 21 сен, вс" at bounding box center [469, 424] width 190 height 38
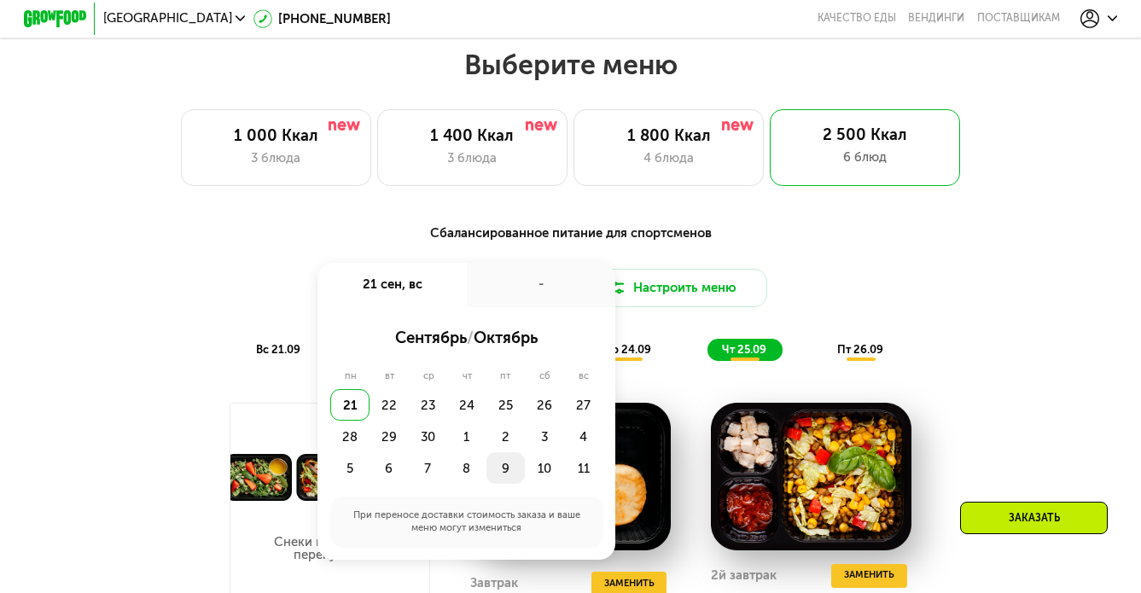
scroll to position [1028, 0]
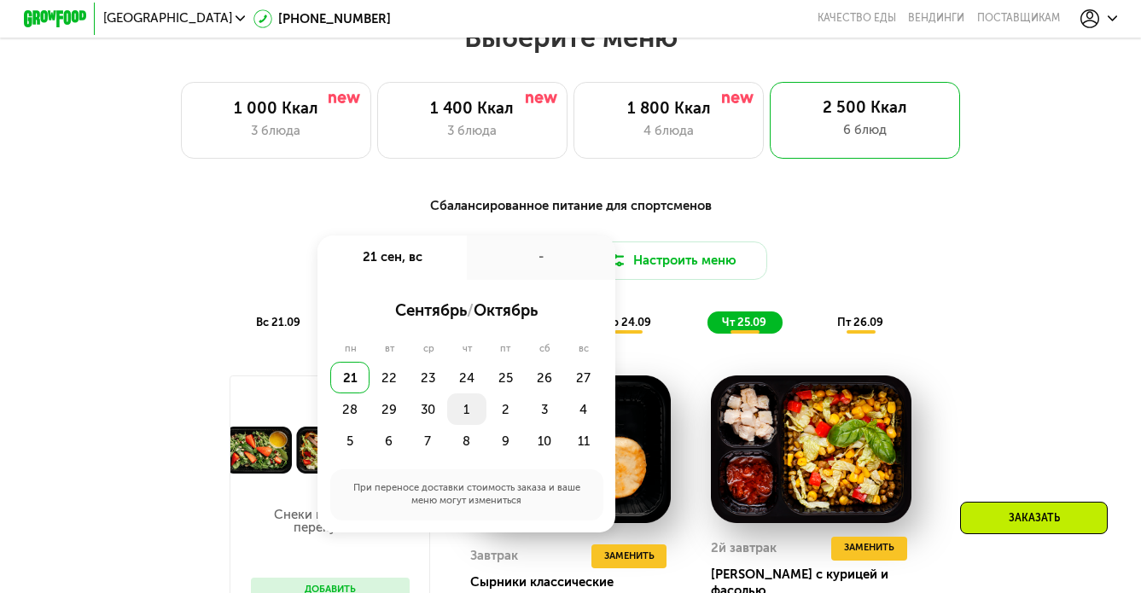
click at [469, 411] on div "1" at bounding box center [466, 410] width 39 height 32
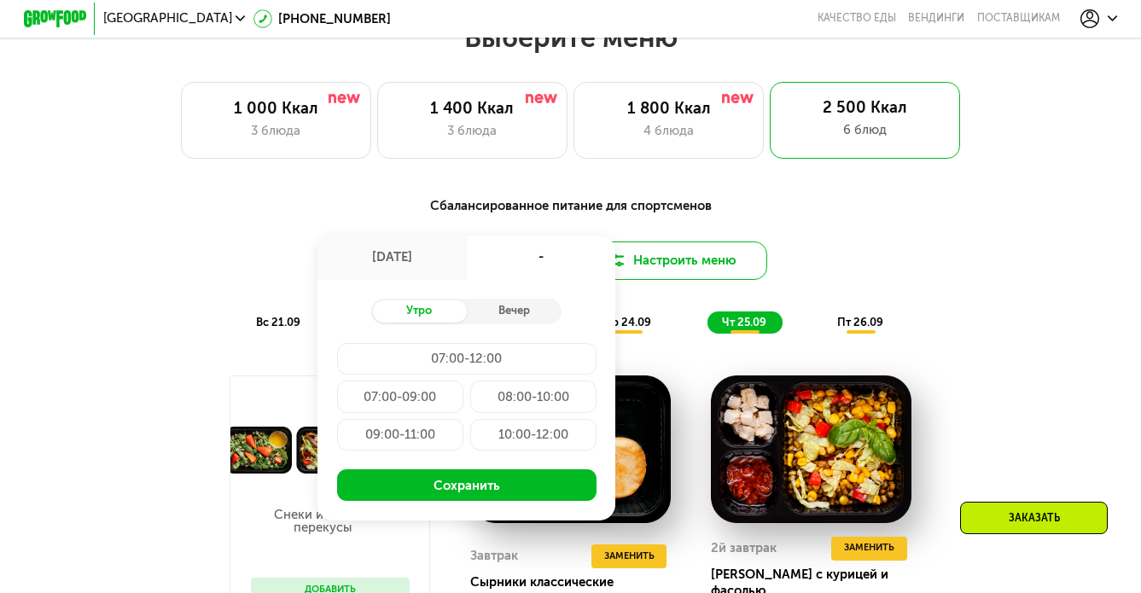
click at [735, 249] on button "Настроить меню" at bounding box center [672, 261] width 190 height 38
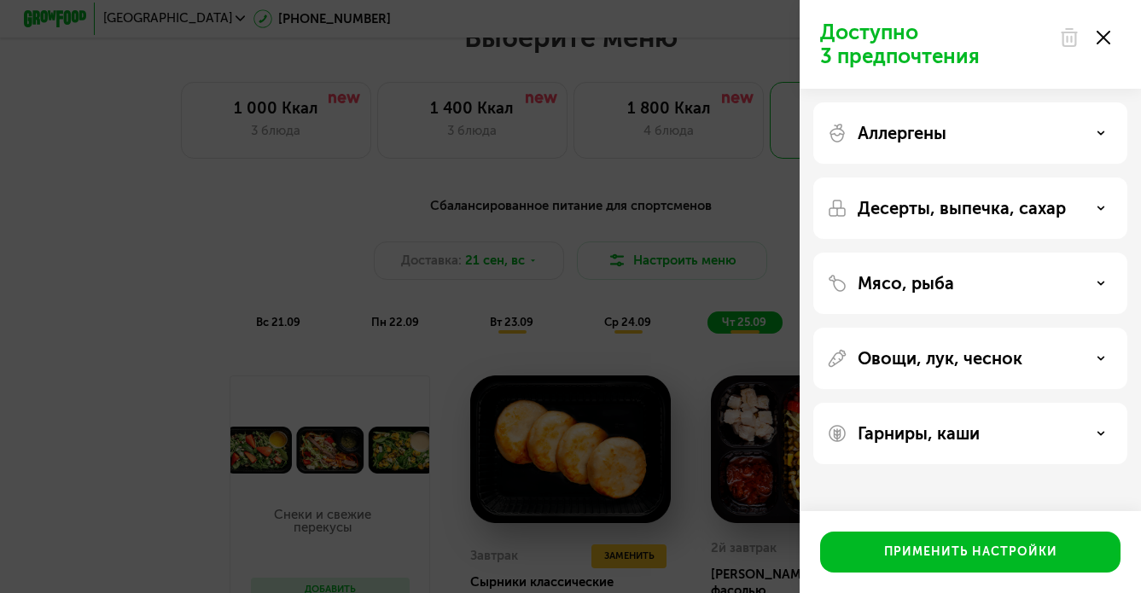
click at [673, 213] on div "Доступно 3 предпочтения Аллергены Десерты, выпечка, сахар Мясо, рыба Овощи, лук…" at bounding box center [570, 296] width 1141 height 593
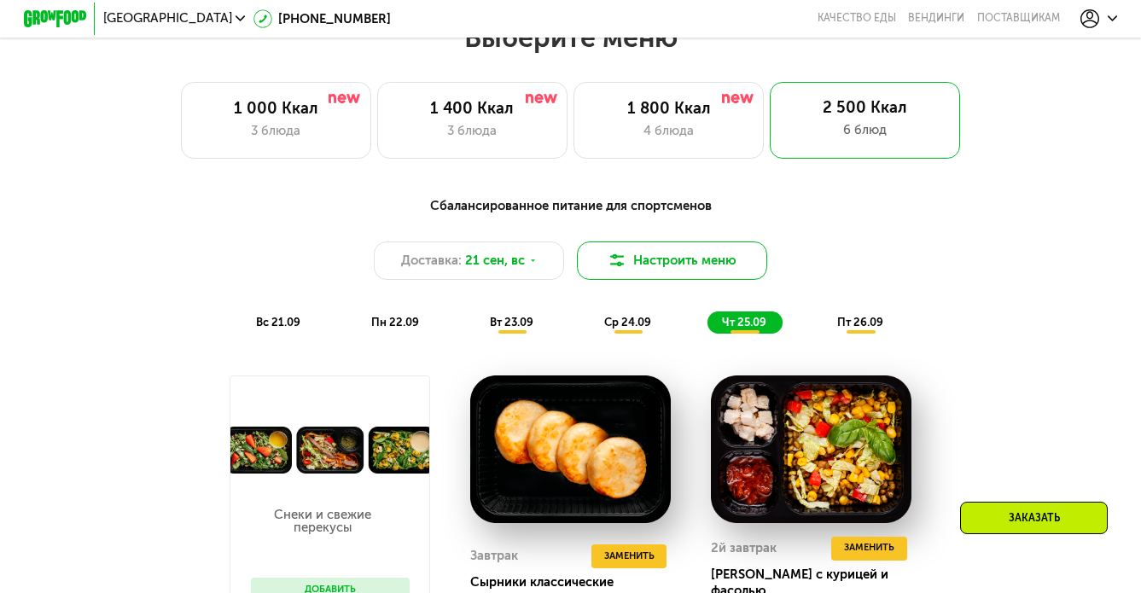
click at [698, 270] on button "Настроить меню" at bounding box center [672, 261] width 190 height 38
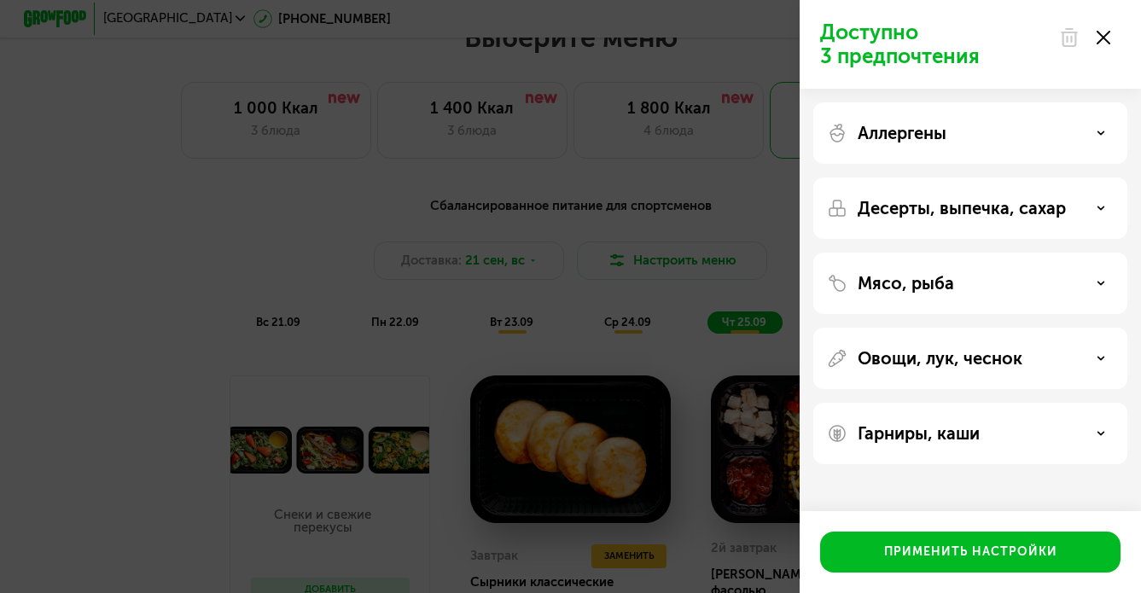
click at [887, 200] on p "Десерты, выпечка, сахар" at bounding box center [962, 208] width 208 height 20
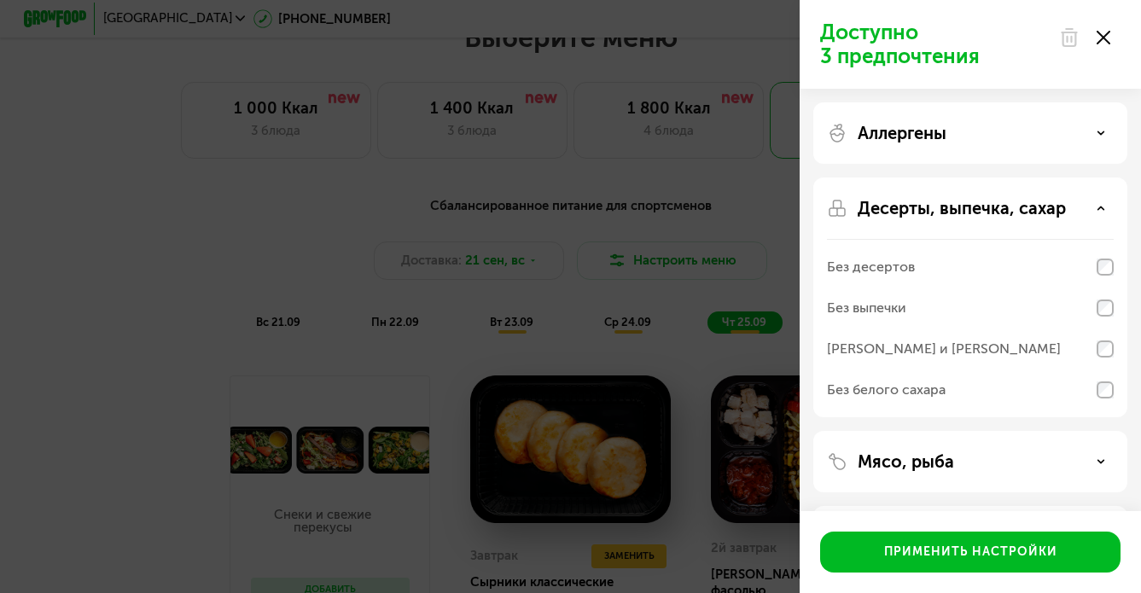
click at [889, 208] on p "Десерты, выпечка, сахар" at bounding box center [962, 208] width 208 height 20
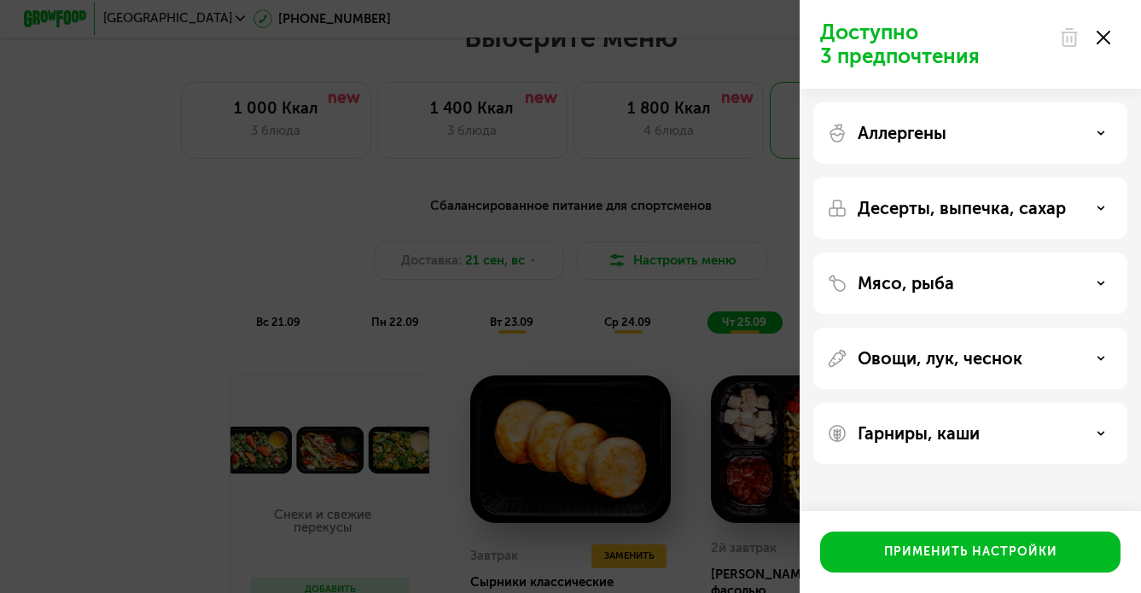
click at [895, 140] on p "Аллергены" at bounding box center [902, 133] width 89 height 20
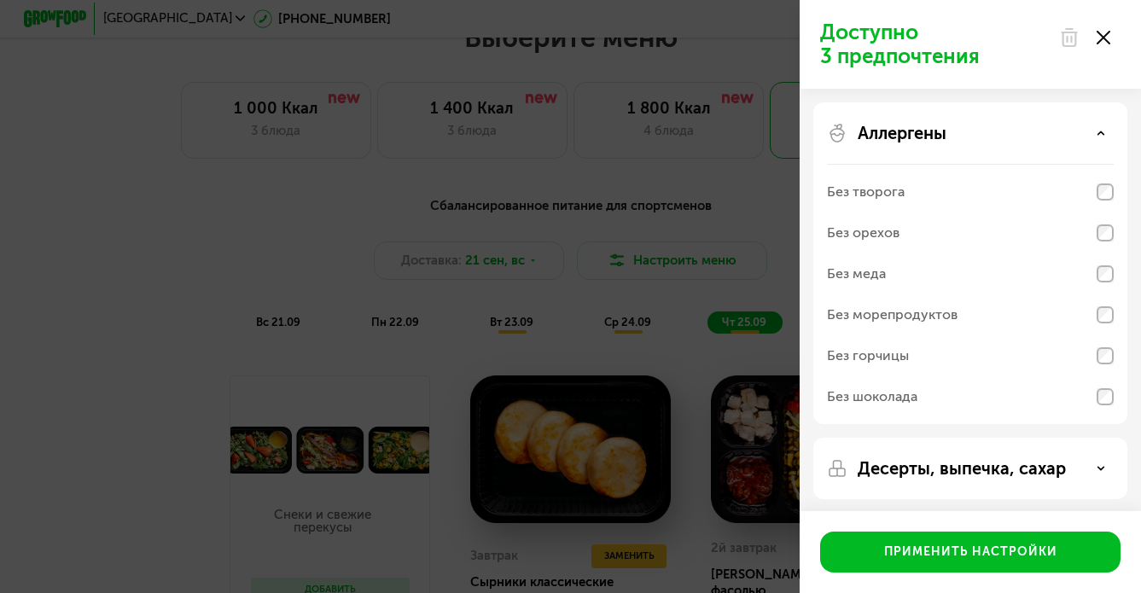
click at [895, 140] on p "Аллергены" at bounding box center [902, 133] width 89 height 20
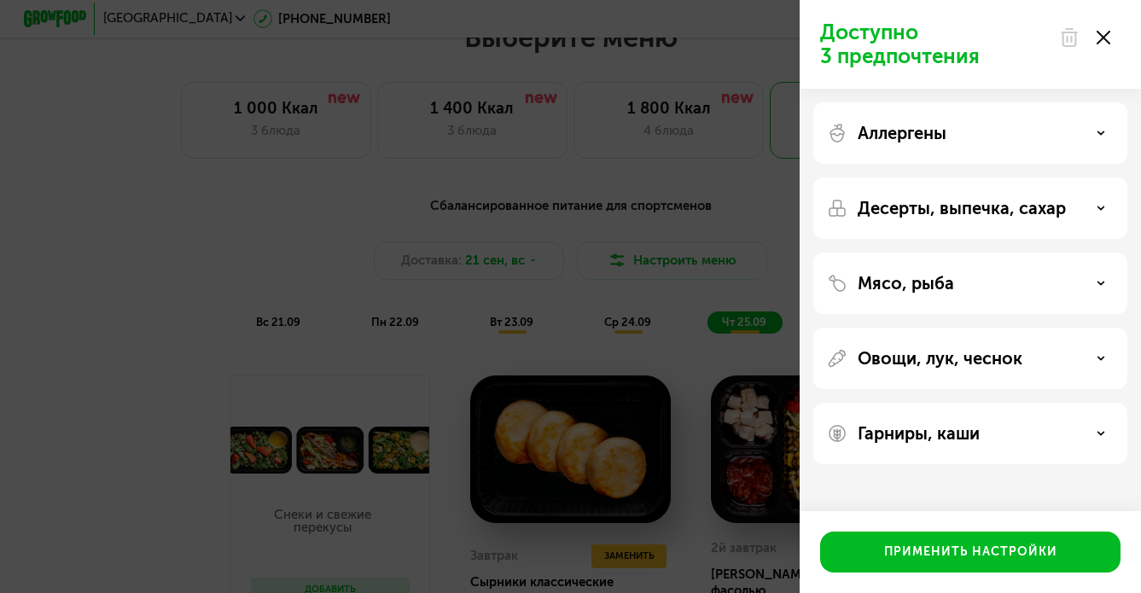
click at [895, 275] on p "Мясо, рыба" at bounding box center [906, 283] width 96 height 20
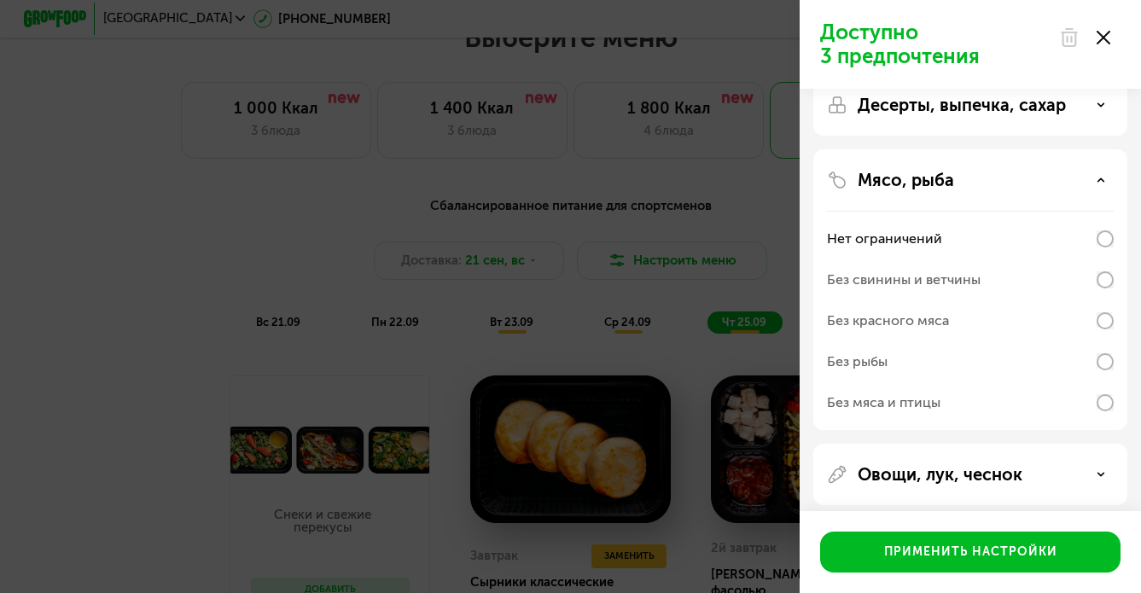
scroll to position [189, 0]
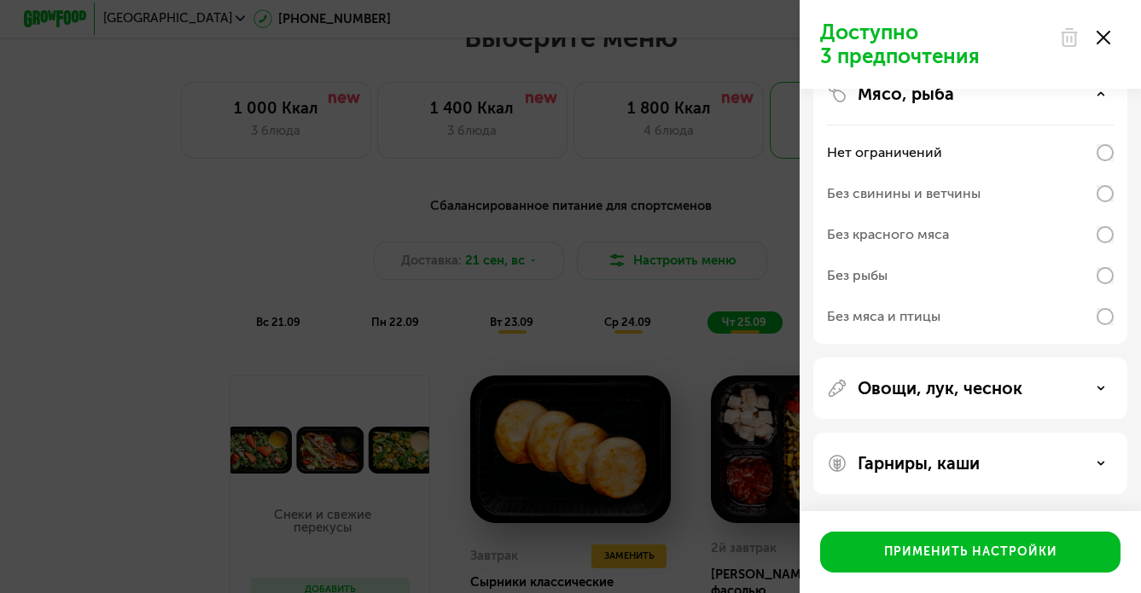
click at [890, 369] on div "Овощи, лук, чеснок" at bounding box center [970, 388] width 314 height 61
click at [890, 373] on div "Овощи, лук, чеснок" at bounding box center [970, 388] width 314 height 61
click at [891, 390] on p "Овощи, лук, чеснок" at bounding box center [940, 388] width 165 height 20
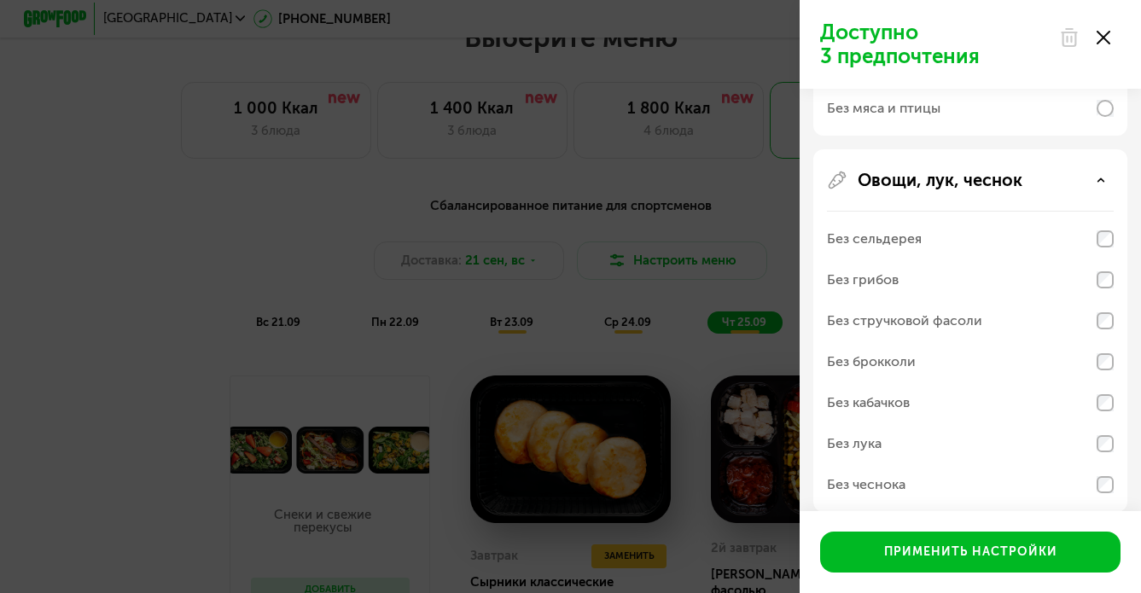
scroll to position [491, 0]
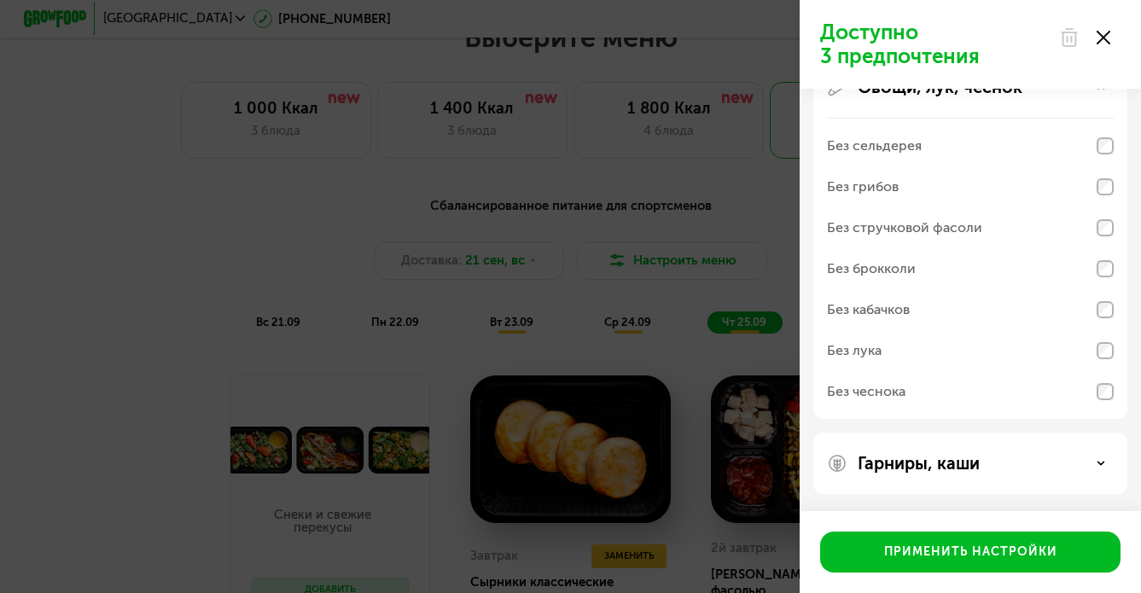
click at [866, 468] on p "Гарниры, каши" at bounding box center [919, 463] width 122 height 20
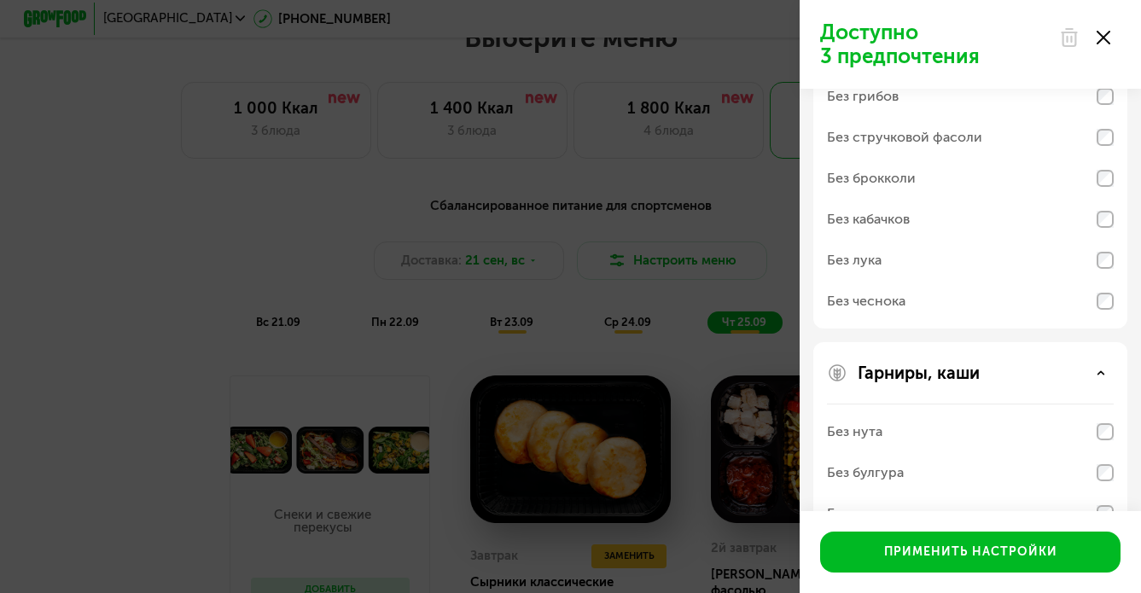
scroll to position [0, 0]
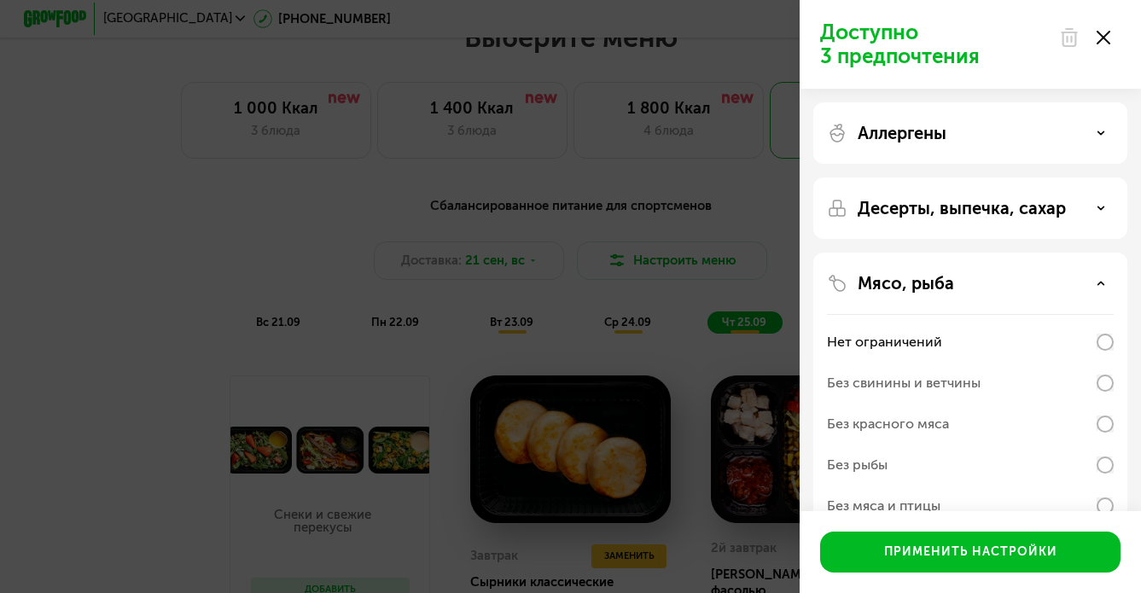
click at [885, 216] on p "Десерты, выпечка, сахар" at bounding box center [962, 208] width 208 height 20
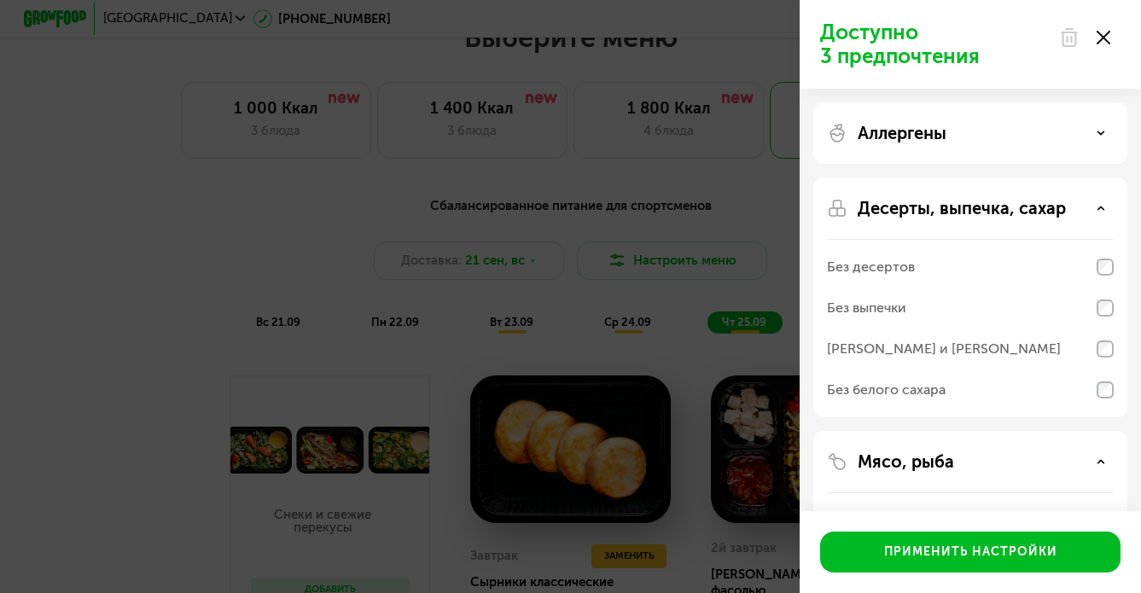
click at [875, 136] on p "Аллергены" at bounding box center [902, 133] width 89 height 20
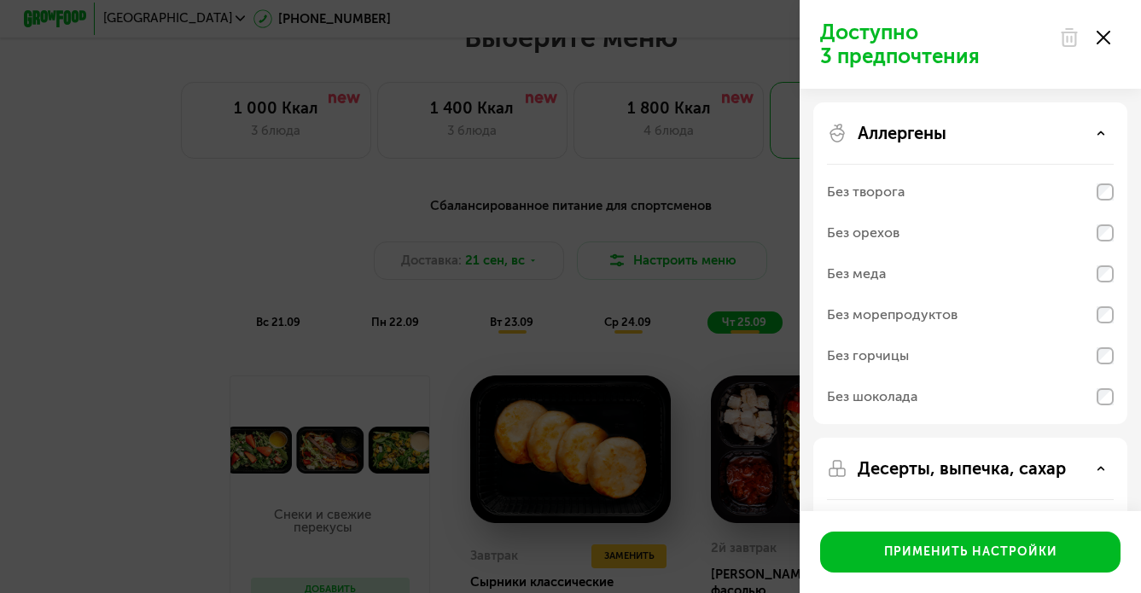
click at [1101, 32] on icon at bounding box center [1104, 38] width 14 height 14
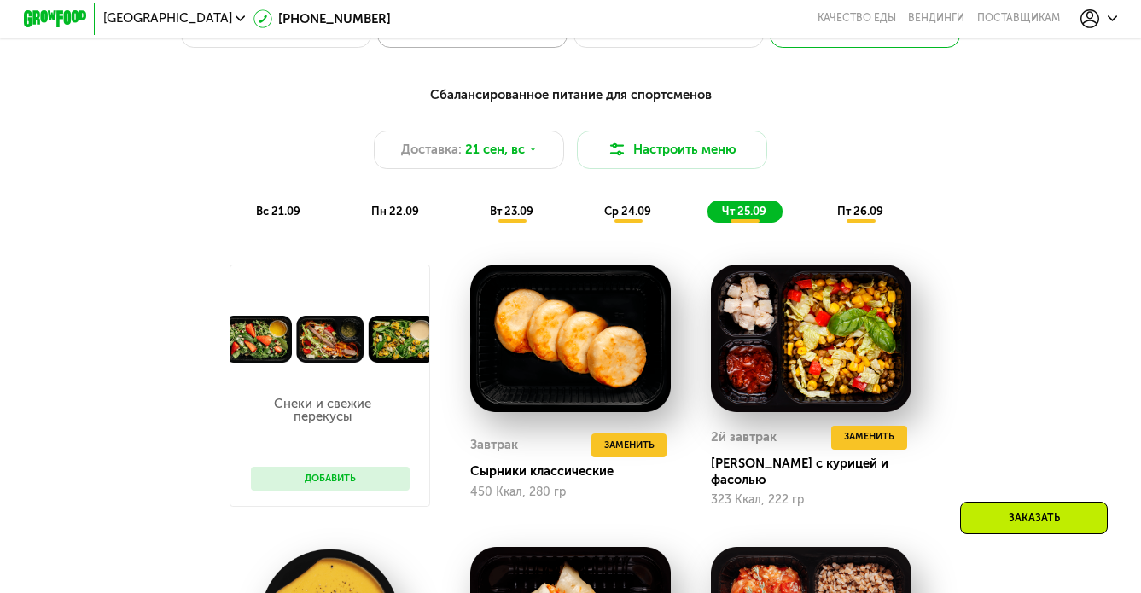
scroll to position [1215, 0]
